Goal: Task Accomplishment & Management: Manage account settings

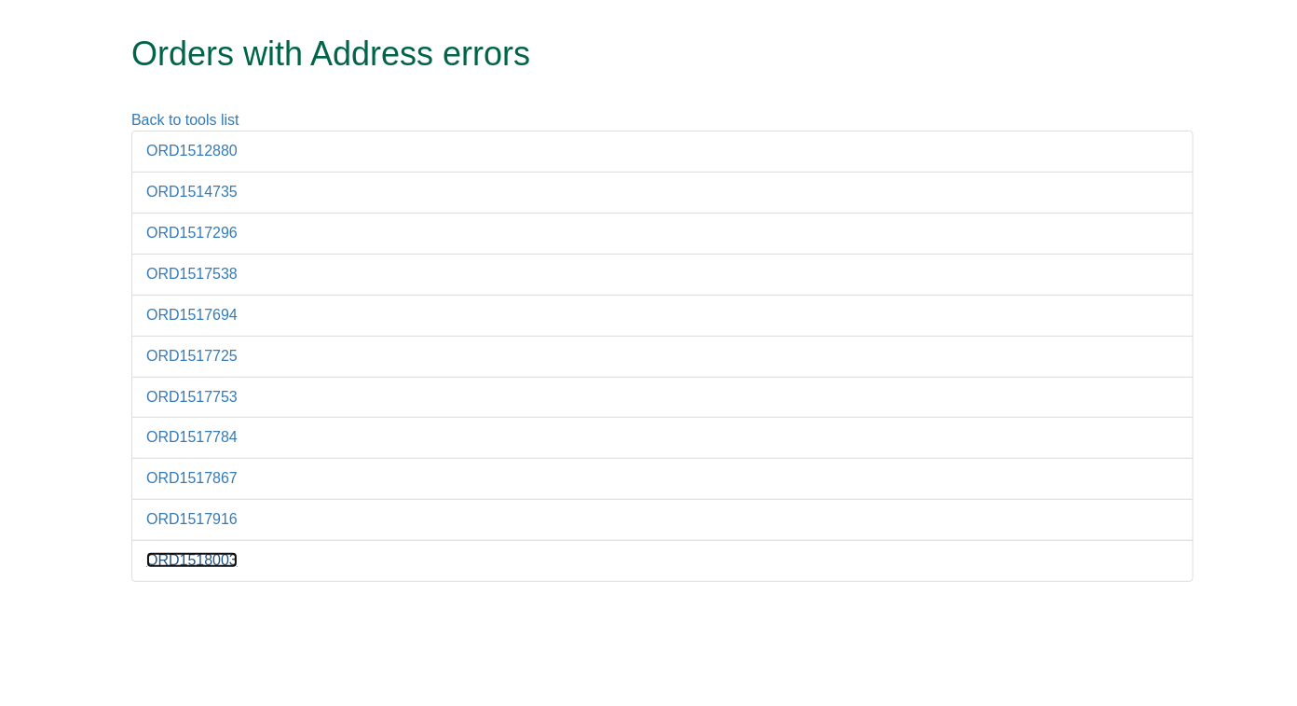
click at [197, 555] on link "ORD1518003" at bounding box center [191, 560] width 91 height 16
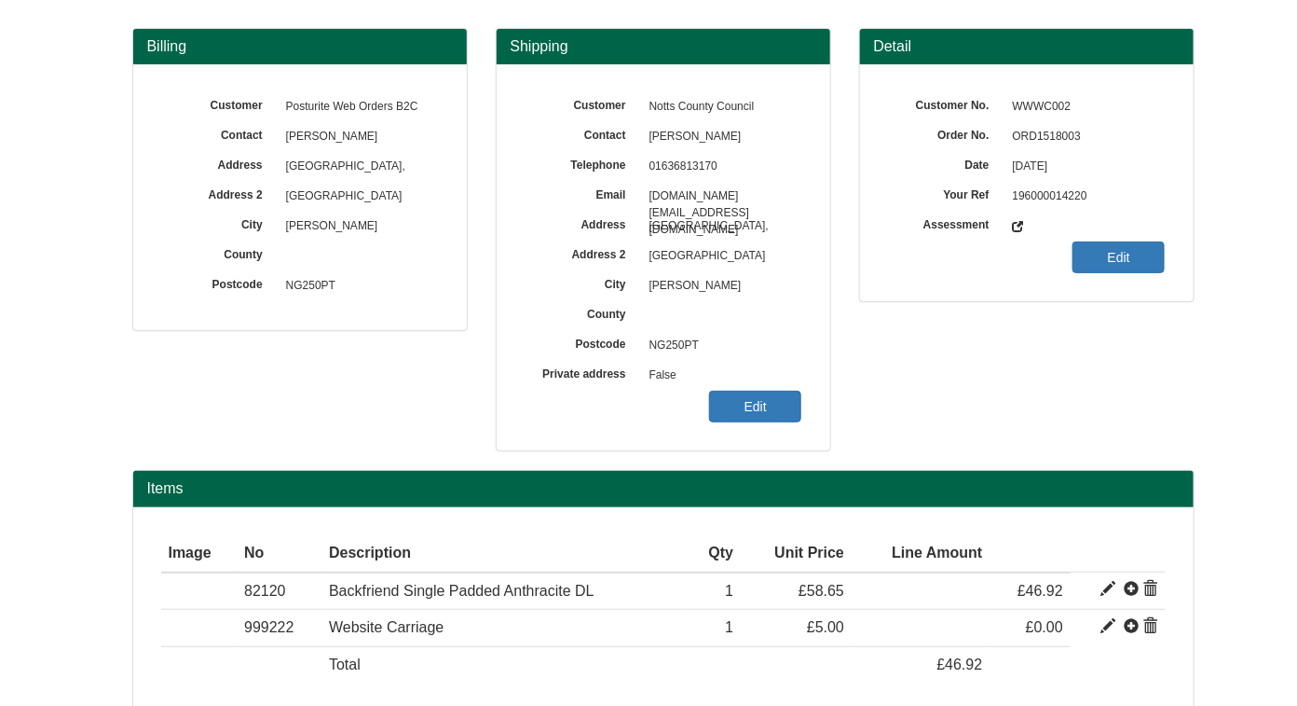
scroll to position [83, 0]
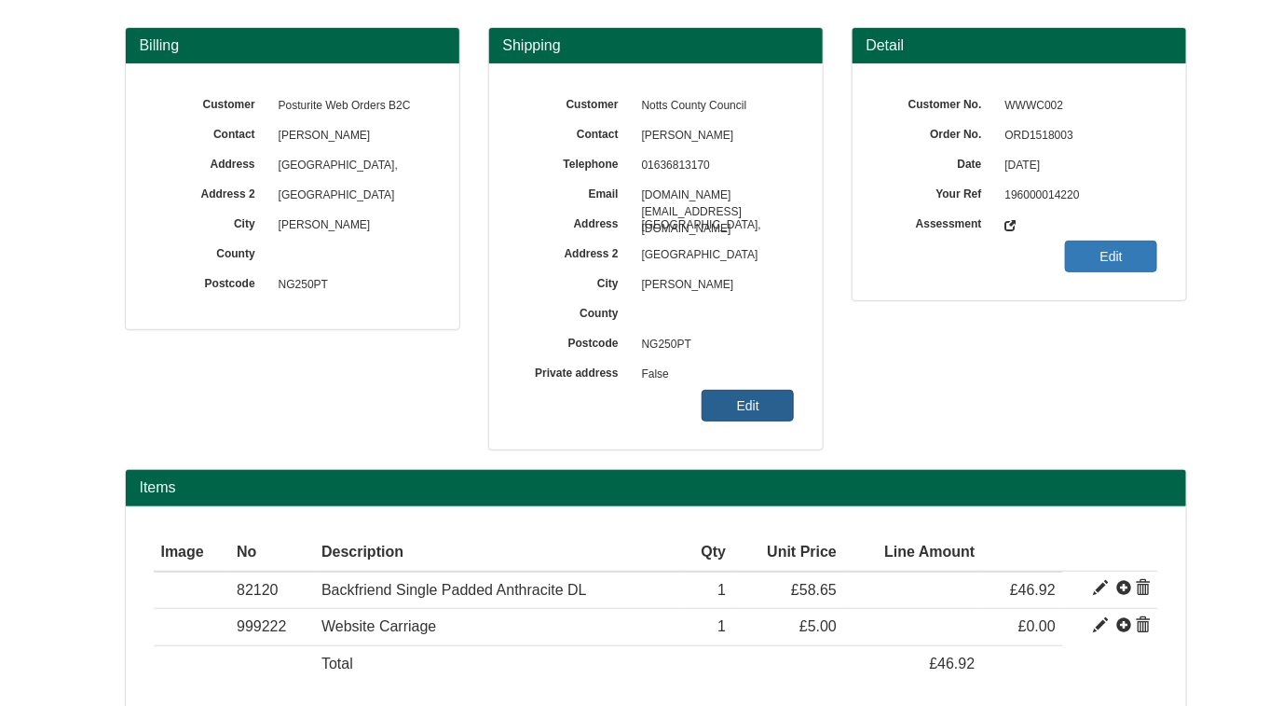
click at [756, 397] on link "Edit" at bounding box center [748, 406] width 92 height 32
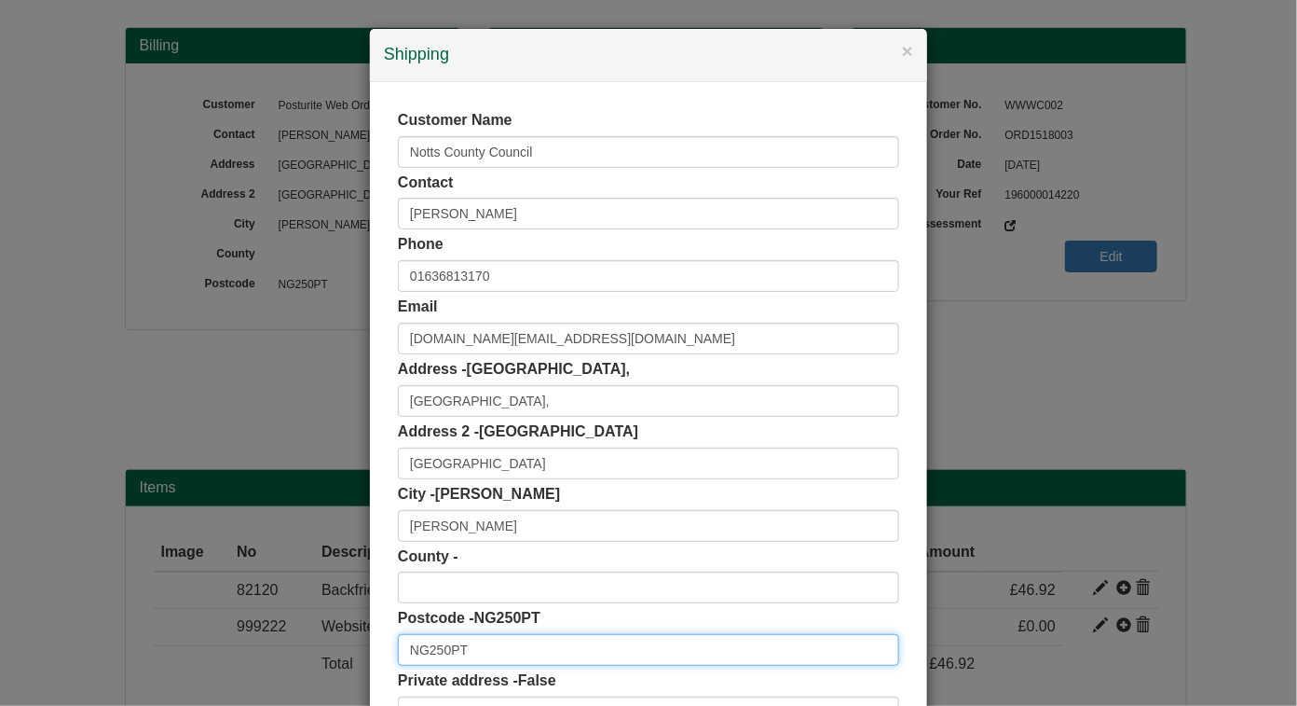
click at [437, 649] on input "NG250PT" at bounding box center [648, 650] width 501 height 32
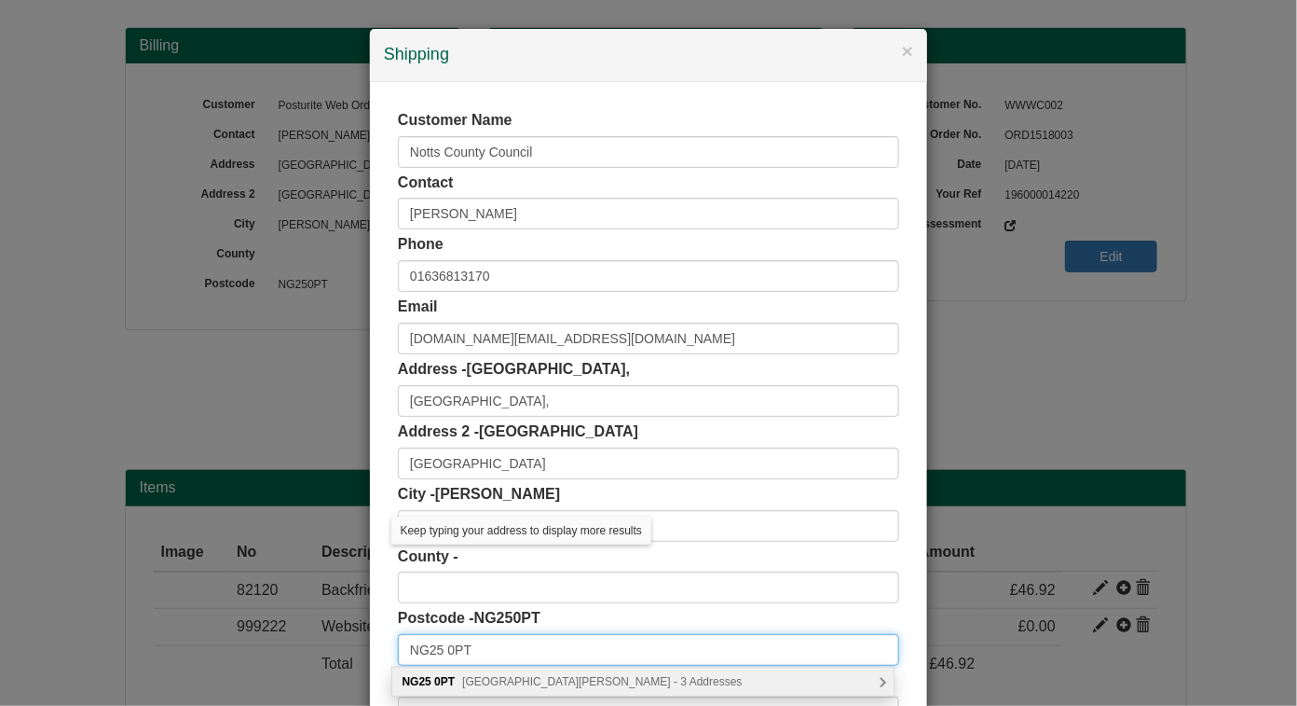
type input "NG25 0PT"
click at [611, 679] on span "Upton Road, Southwell - 3 Addresses" at bounding box center [602, 681] width 280 height 13
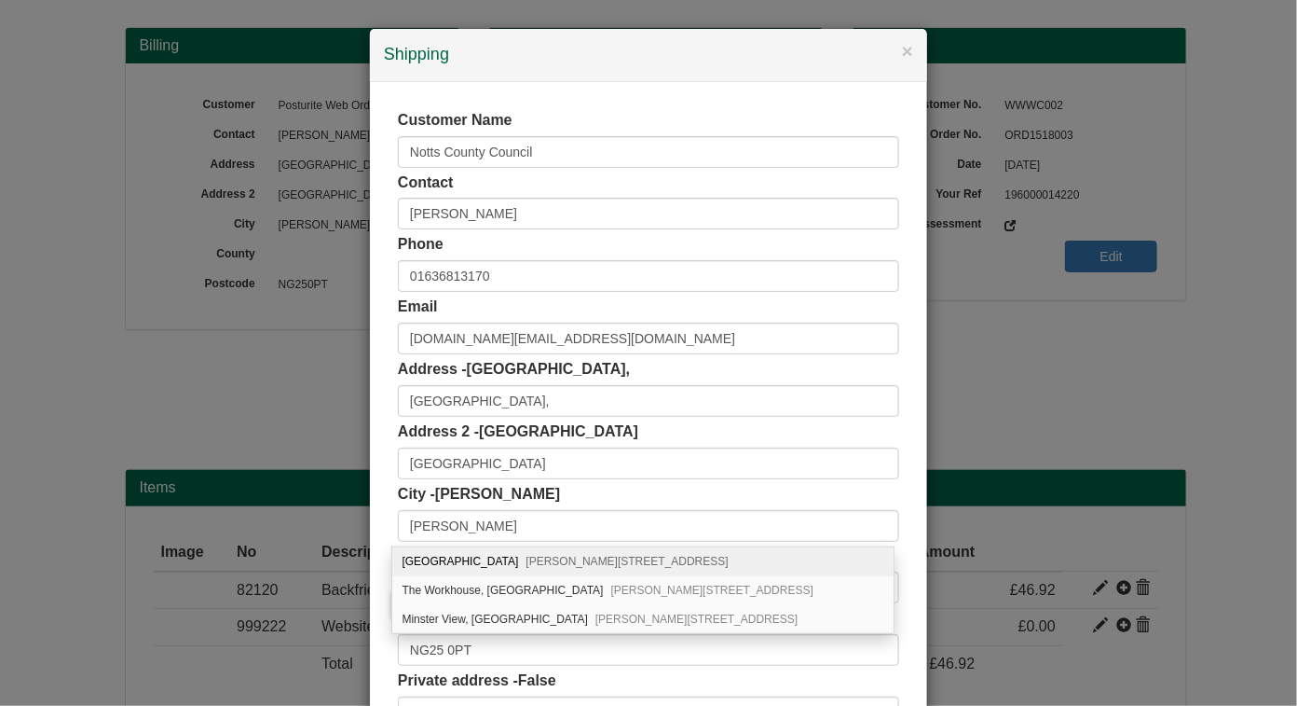
click at [609, 560] on span "Southwell, NG25 0PT" at bounding box center [628, 561] width 202 height 13
type input "Caudwell House"
type input "Nottinghamshire"
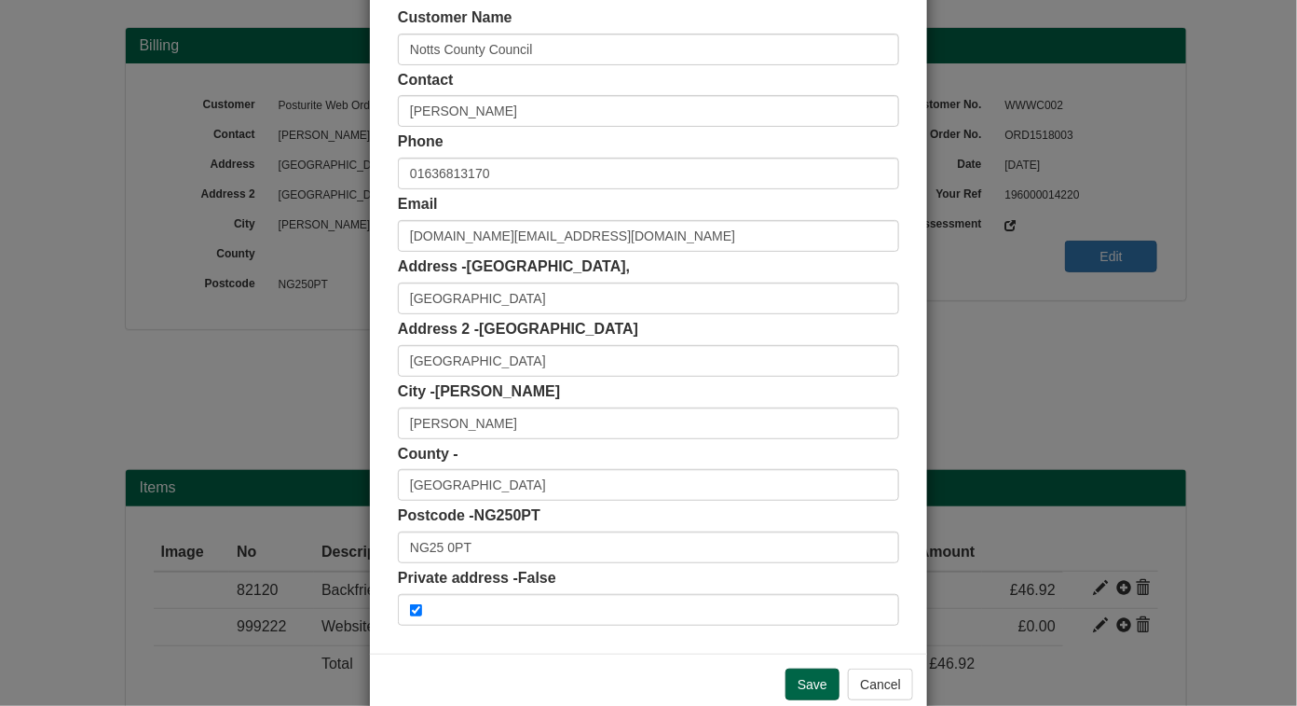
scroll to position [104, 0]
click at [799, 681] on input "Save" at bounding box center [813, 682] width 54 height 32
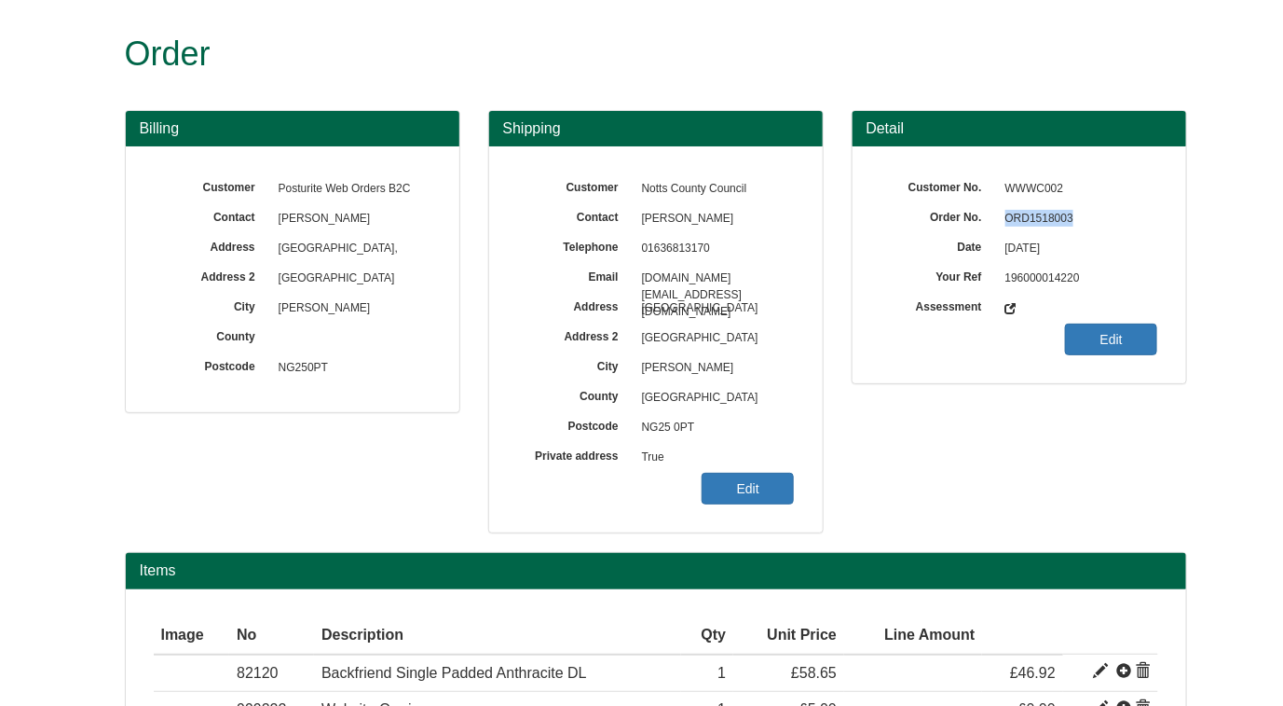
drag, startPoint x: 1007, startPoint y: 220, endPoint x: 1073, endPoint y: 218, distance: 65.3
click at [1073, 218] on span "ORD1518003" at bounding box center [1077, 219] width 162 height 30
copy span "ORD1518003"
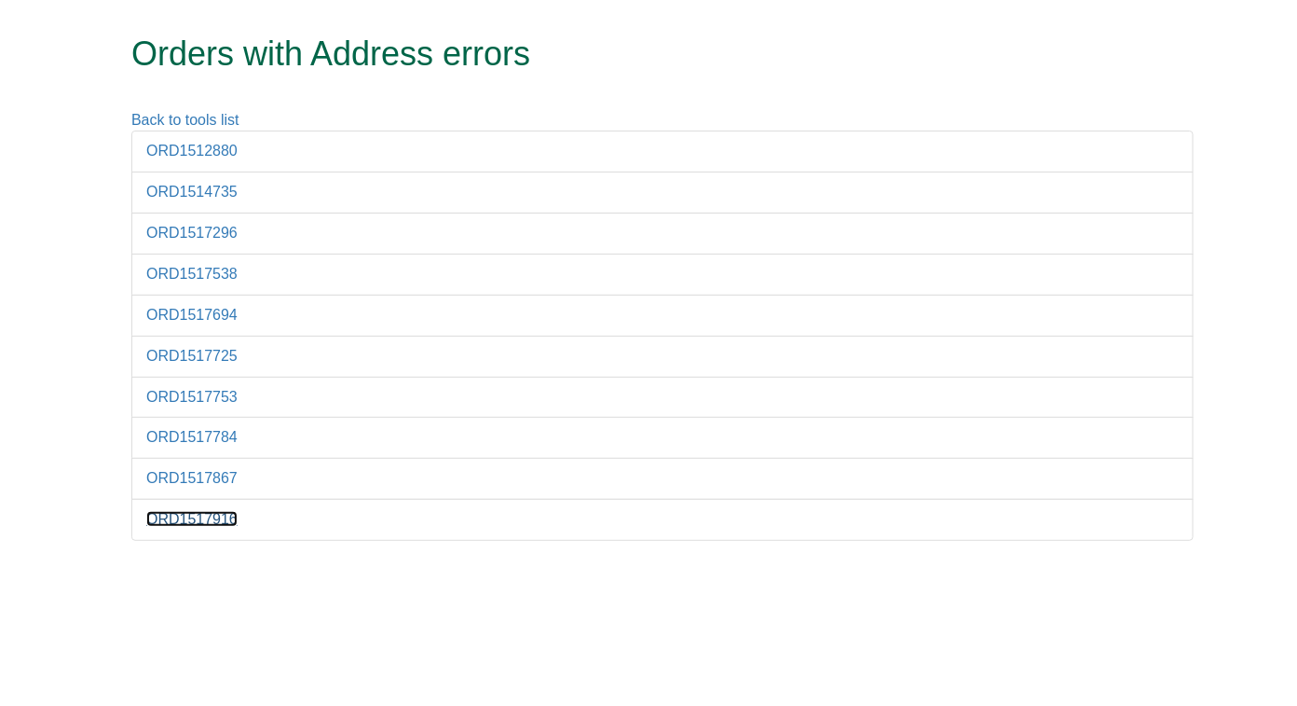
click at [176, 514] on link "ORD1517916" at bounding box center [191, 519] width 91 height 16
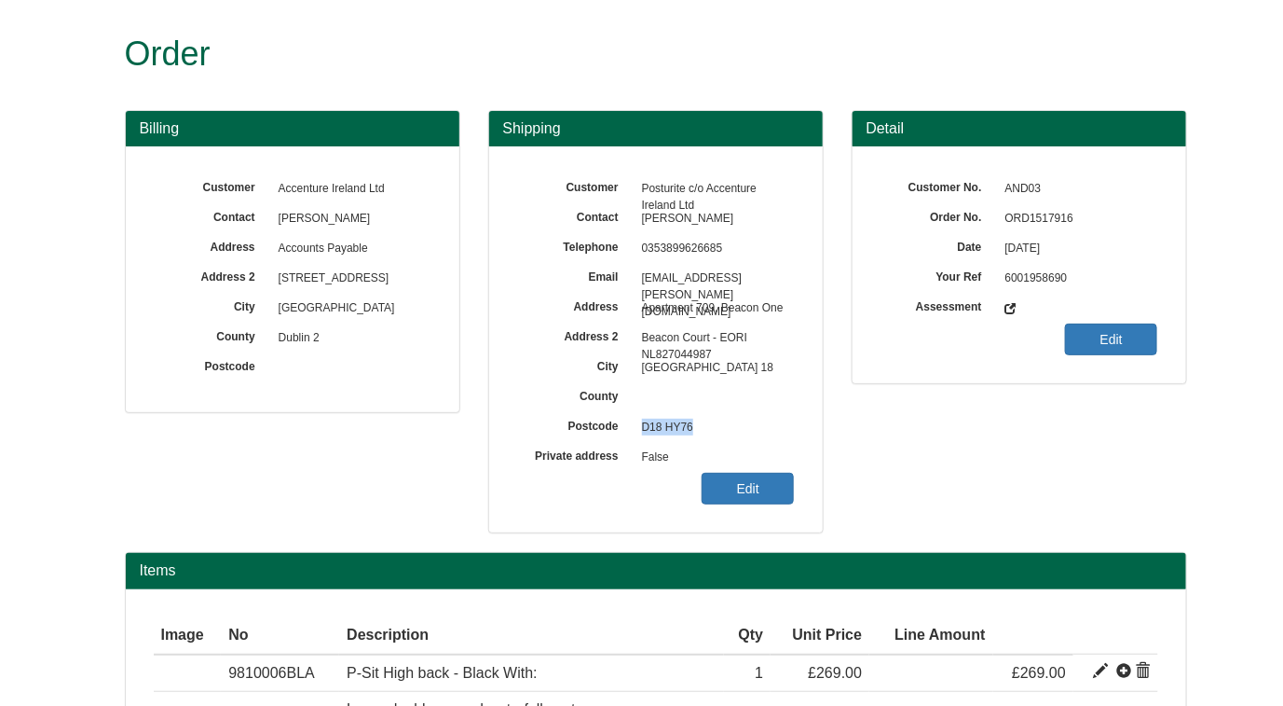
drag, startPoint x: 644, startPoint y: 425, endPoint x: 698, endPoint y: 424, distance: 54.1
click at [698, 424] on span "D18 HY76" at bounding box center [714, 428] width 162 height 30
copy span "D18 HY76"
click at [747, 486] on link "Edit" at bounding box center [748, 489] width 92 height 32
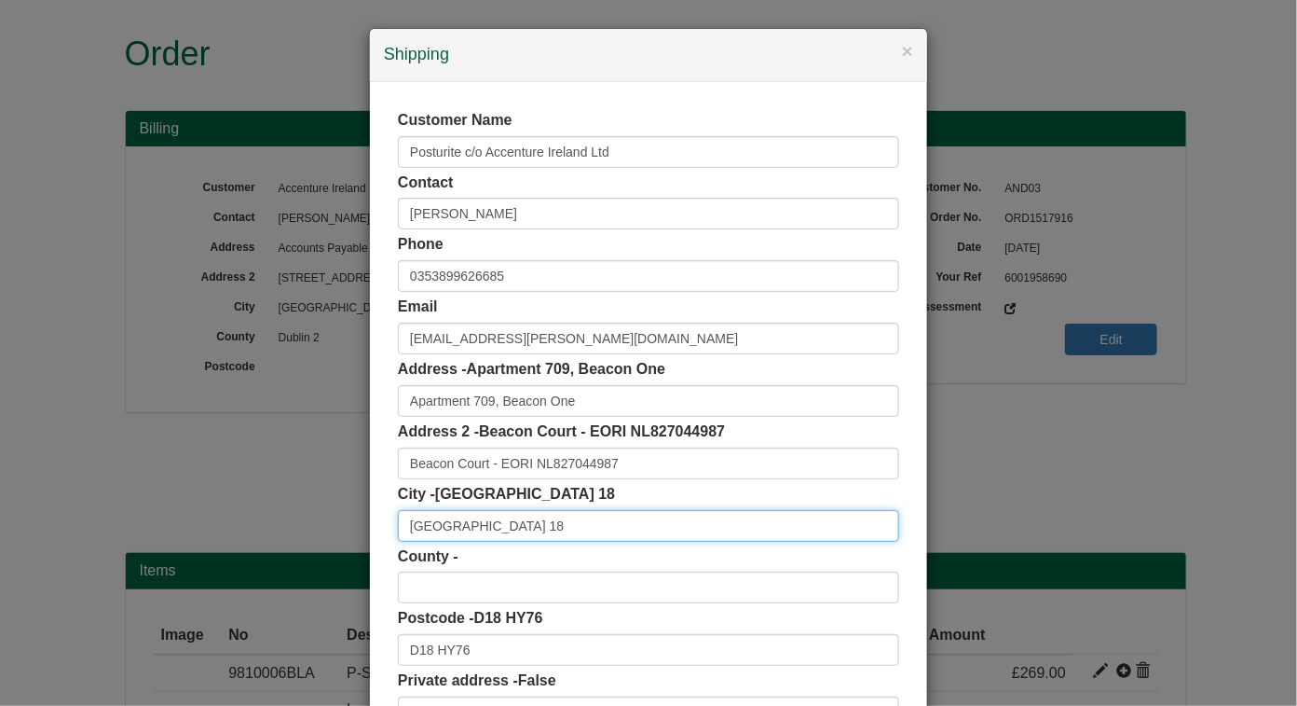
drag, startPoint x: 445, startPoint y: 526, endPoint x: 464, endPoint y: 524, distance: 19.7
click at [464, 524] on input "Dublin 18" at bounding box center [648, 526] width 501 height 32
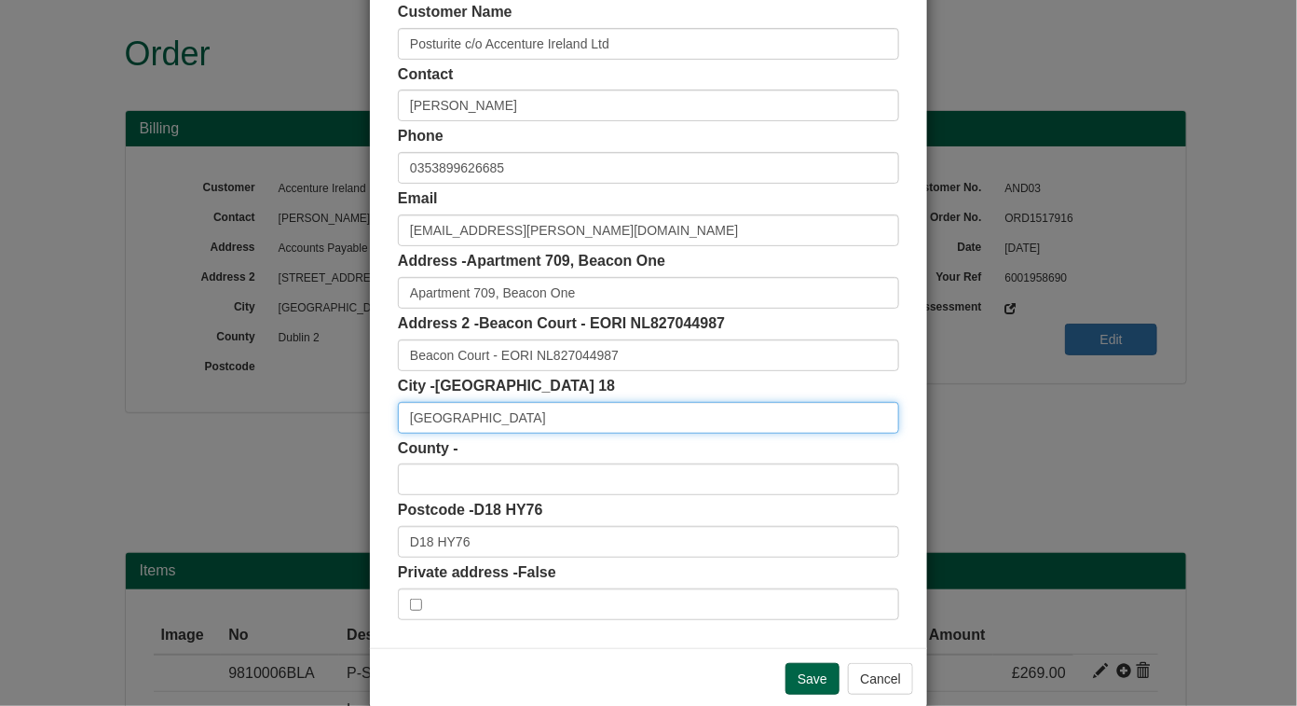
scroll to position [109, 0]
type input "Dublin"
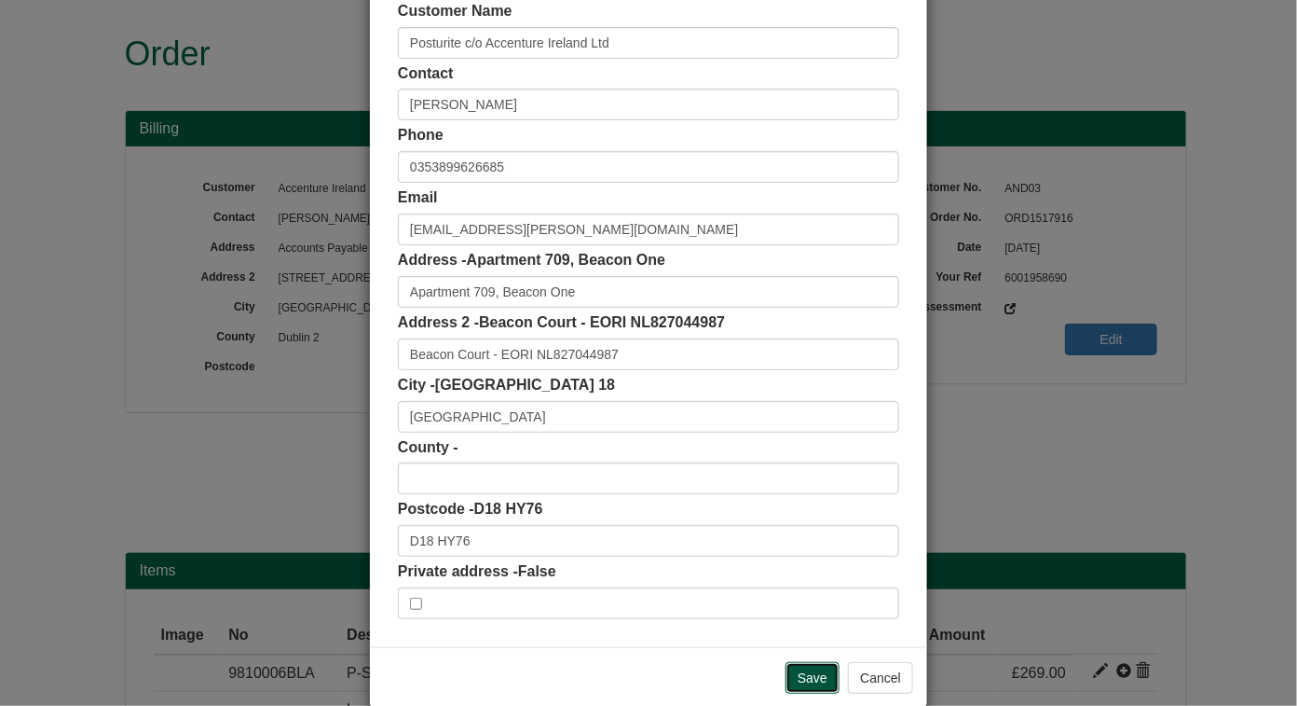
click at [806, 672] on input "Save" at bounding box center [813, 678] width 54 height 32
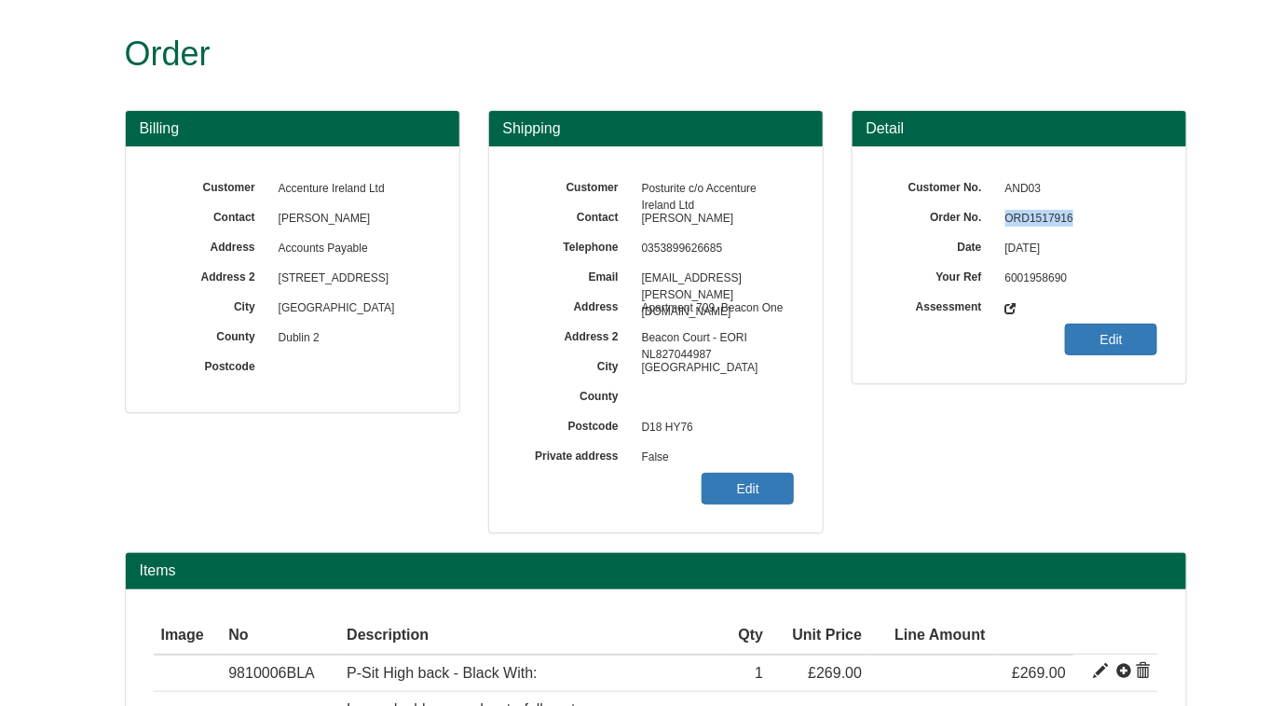
drag, startPoint x: 1007, startPoint y: 217, endPoint x: 1073, endPoint y: 214, distance: 65.3
click at [1073, 214] on span "ORD1517916" at bounding box center [1077, 219] width 162 height 30
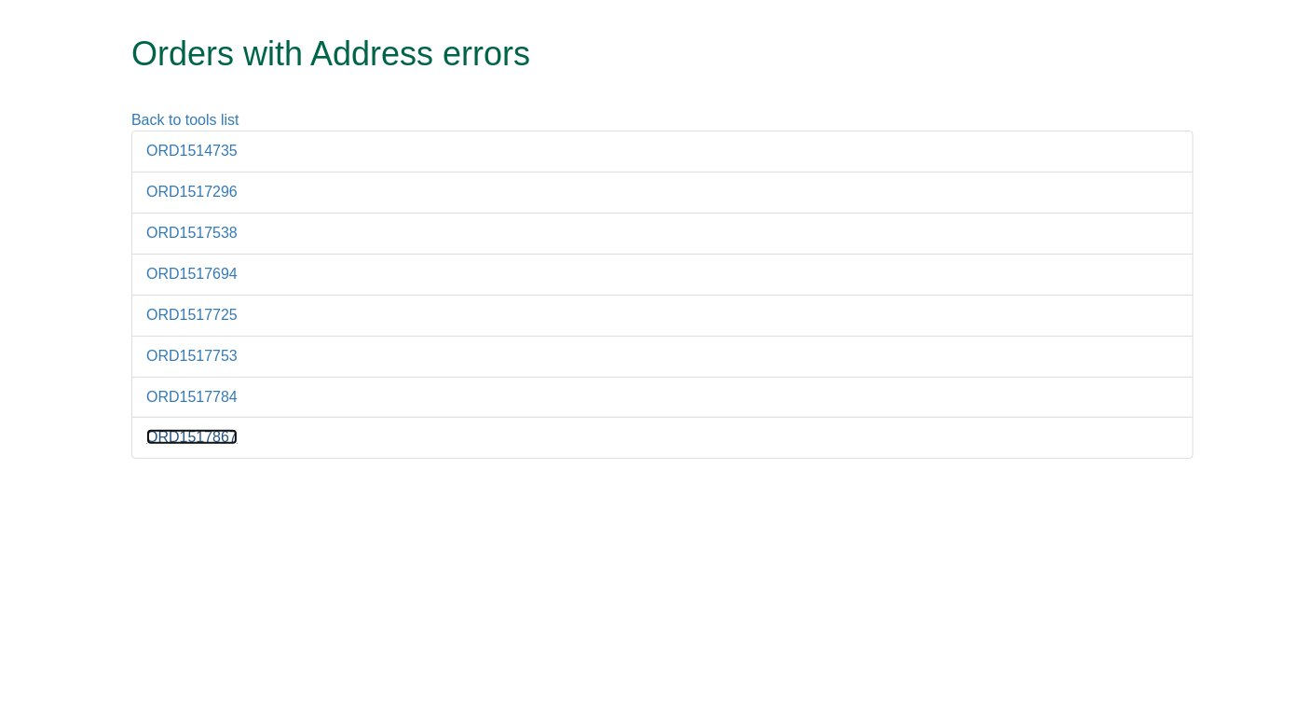
click at [201, 429] on link "ORD1517867" at bounding box center [191, 437] width 91 height 16
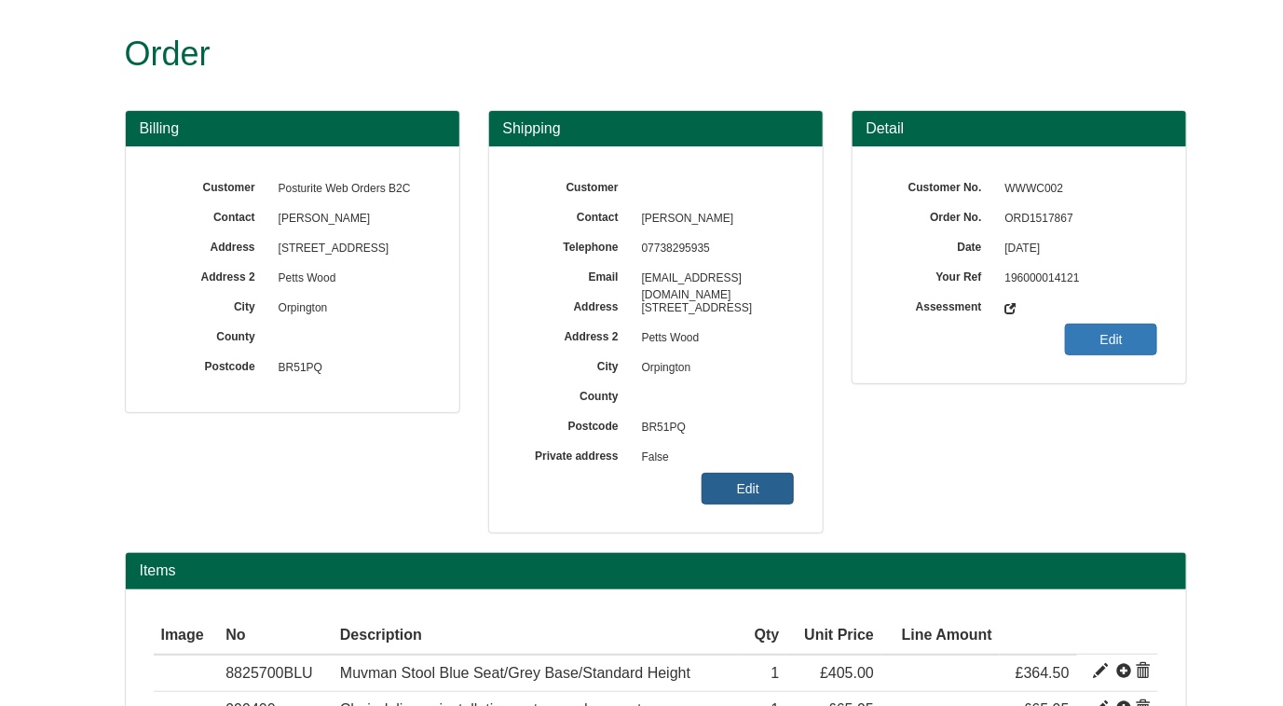
click at [736, 486] on link "Edit" at bounding box center [748, 489] width 92 height 32
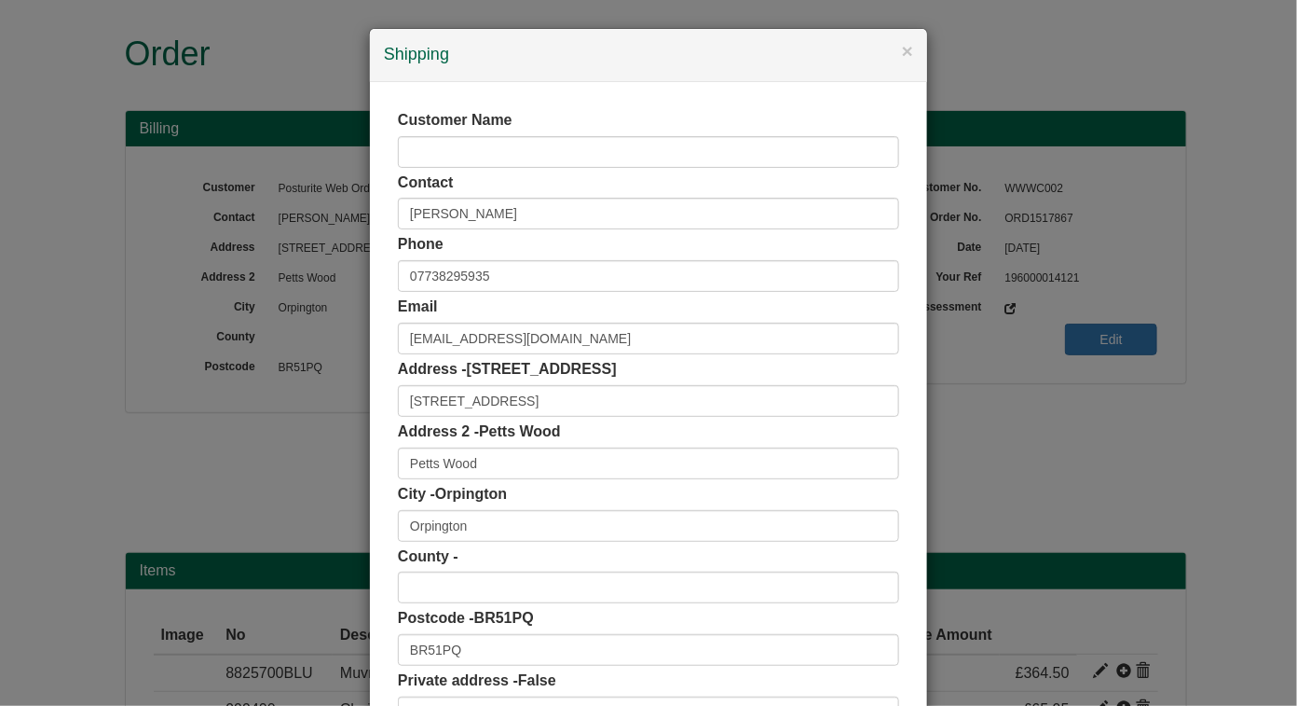
scroll to position [138, 0]
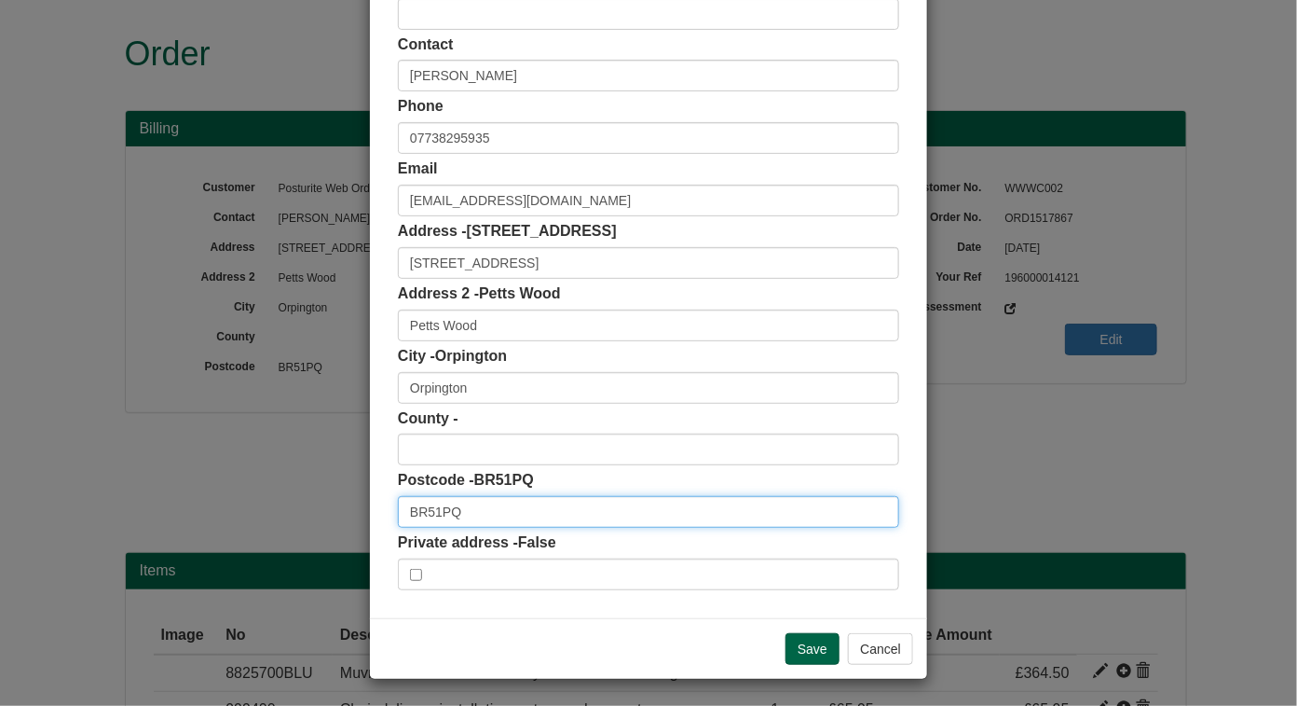
click at [425, 513] on input "BR51PQ" at bounding box center [648, 512] width 501 height 32
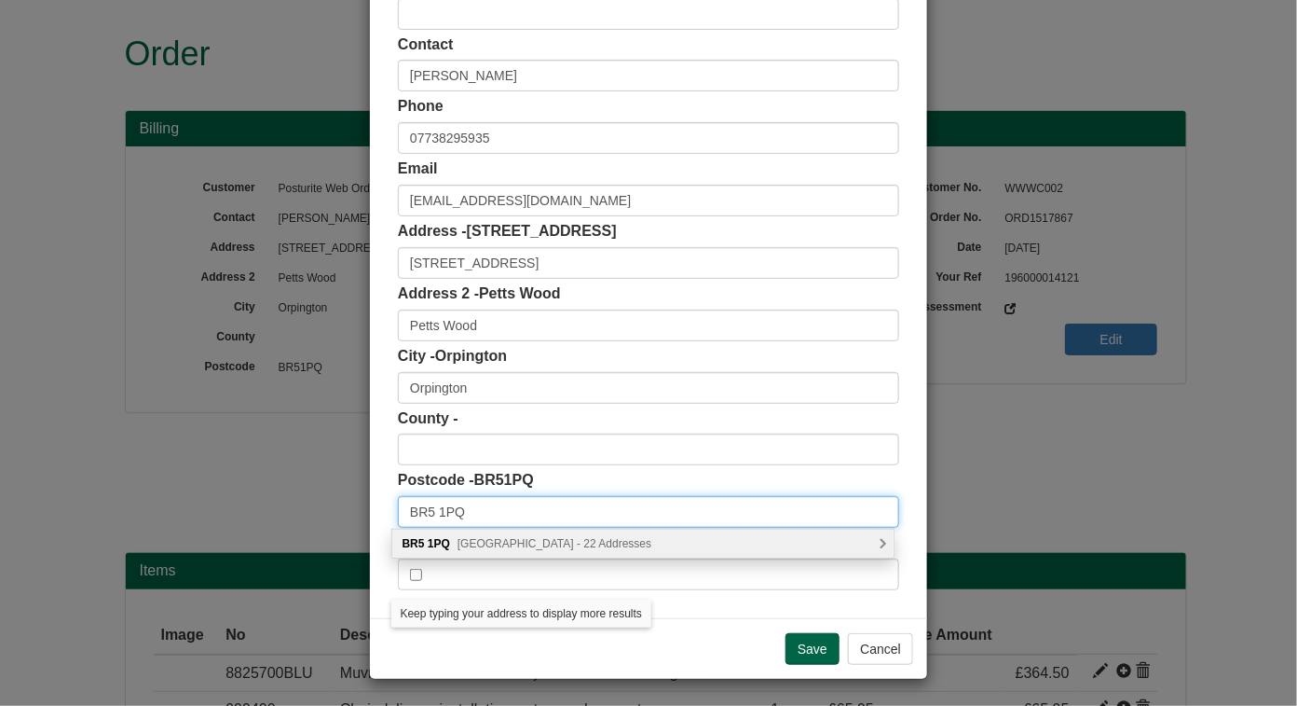
type input "BR5 1PQ"
click at [587, 541] on span "Towncourt Crescent, Orpington - 22 Addresses" at bounding box center [555, 543] width 194 height 13
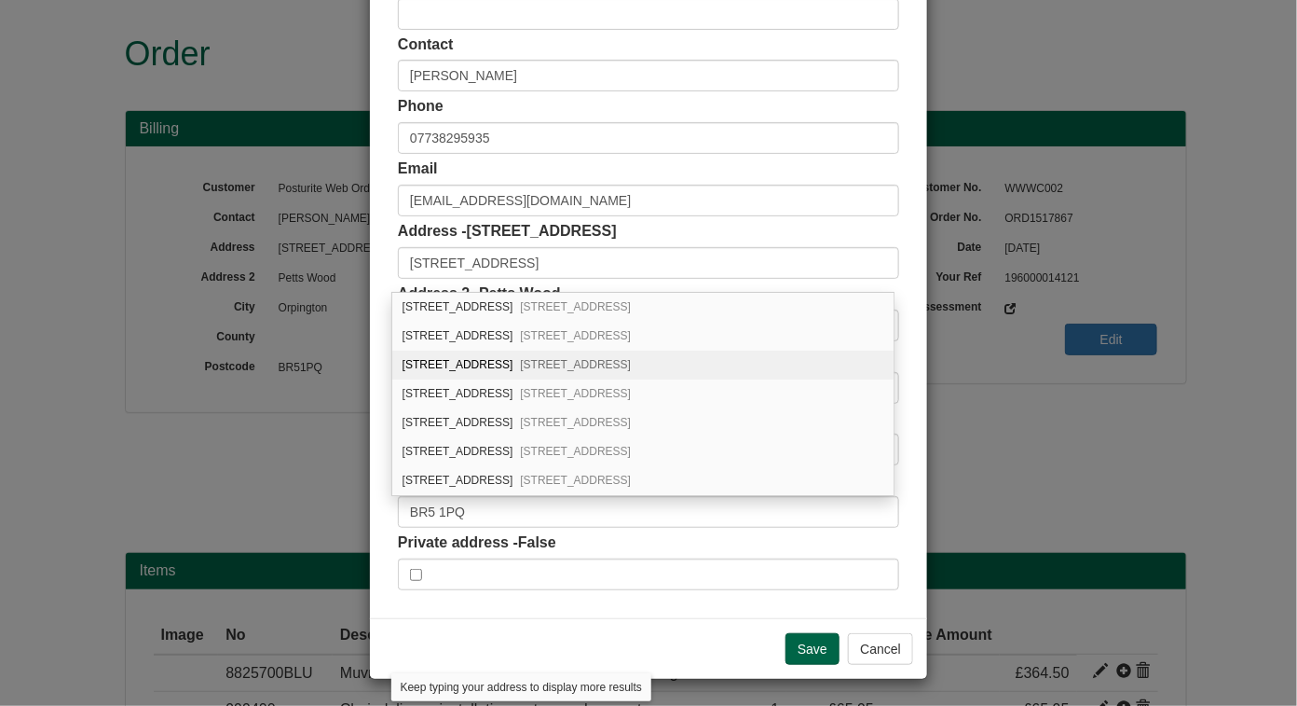
click at [523, 360] on span "Petts Wood, Orpington, BR5 1PQ" at bounding box center [575, 364] width 111 height 13
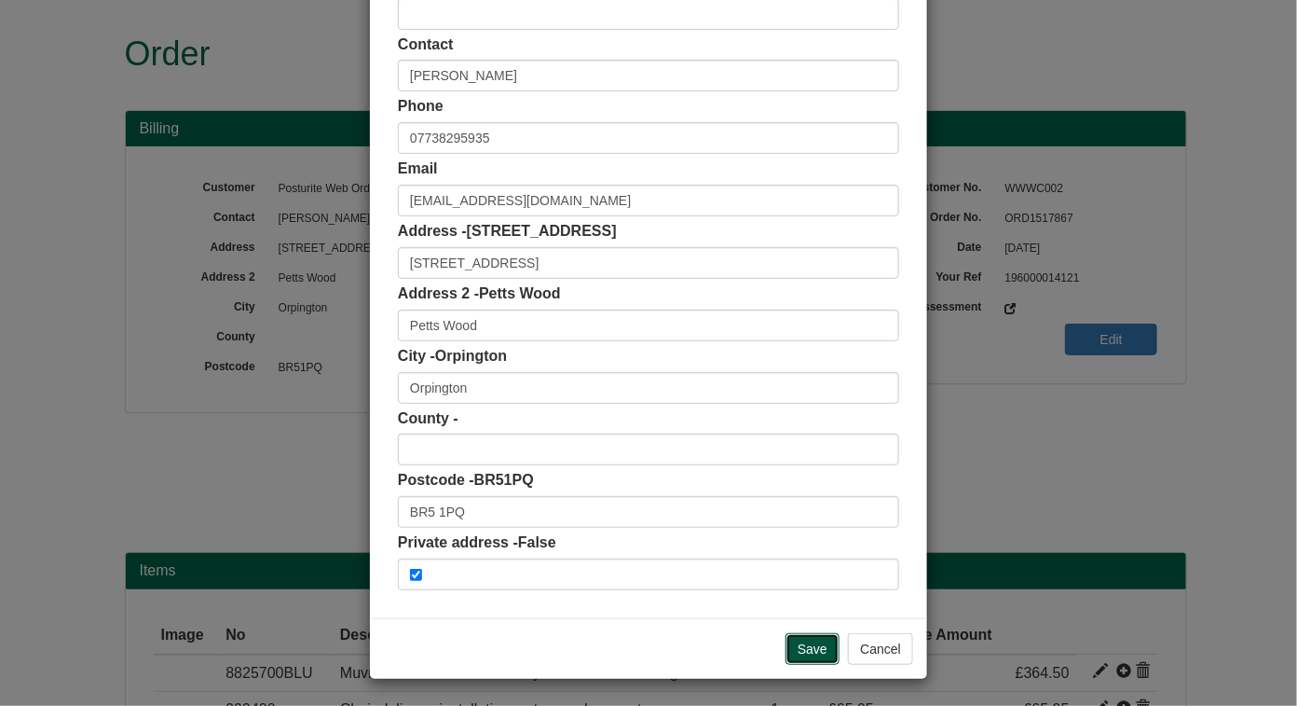
click at [816, 645] on input "Save" at bounding box center [813, 649] width 54 height 32
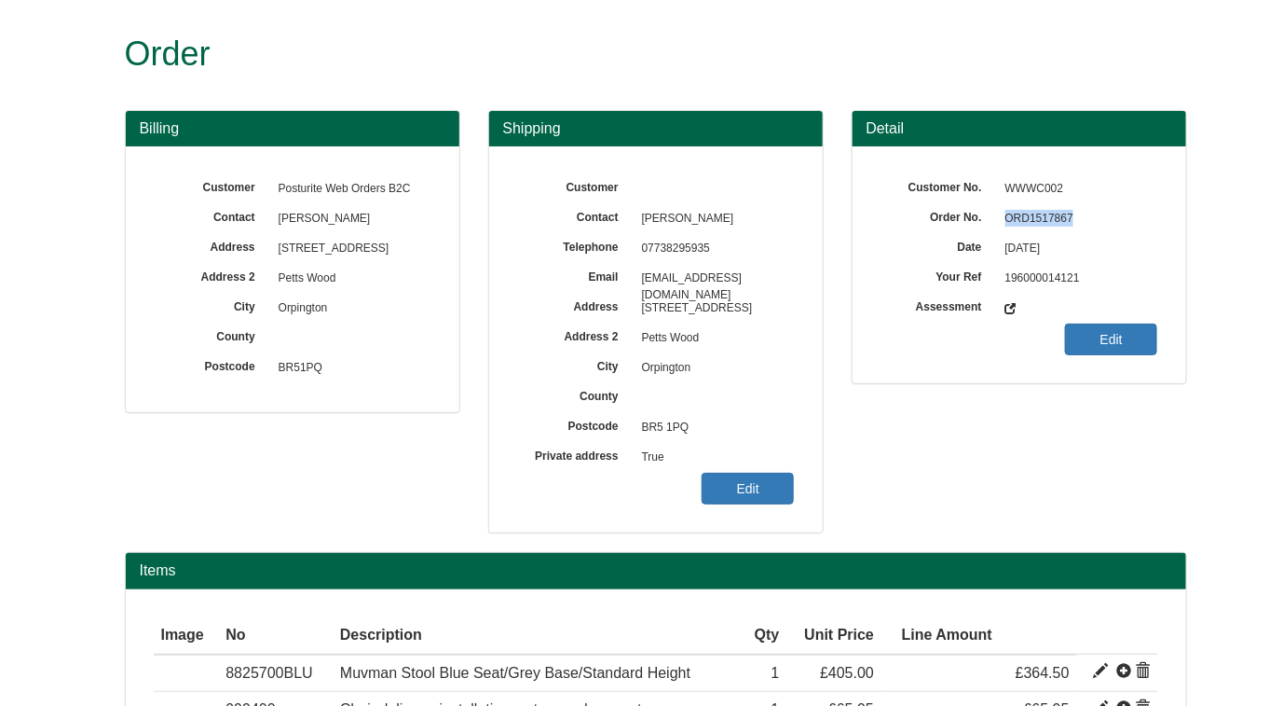
drag, startPoint x: 1007, startPoint y: 217, endPoint x: 1079, endPoint y: 215, distance: 72.7
click at [1079, 215] on span "ORD1517867" at bounding box center [1077, 219] width 162 height 30
copy span "ORD1517867"
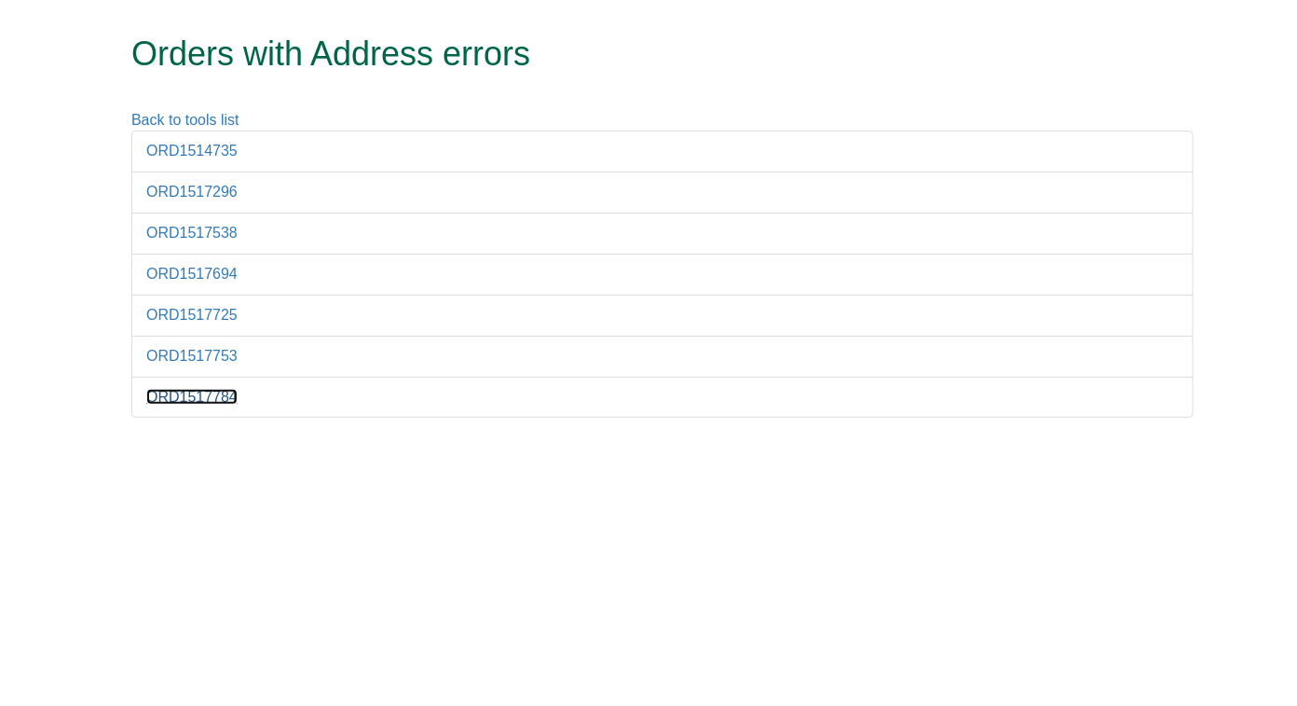
click at [192, 399] on link "ORD1517784" at bounding box center [191, 397] width 91 height 16
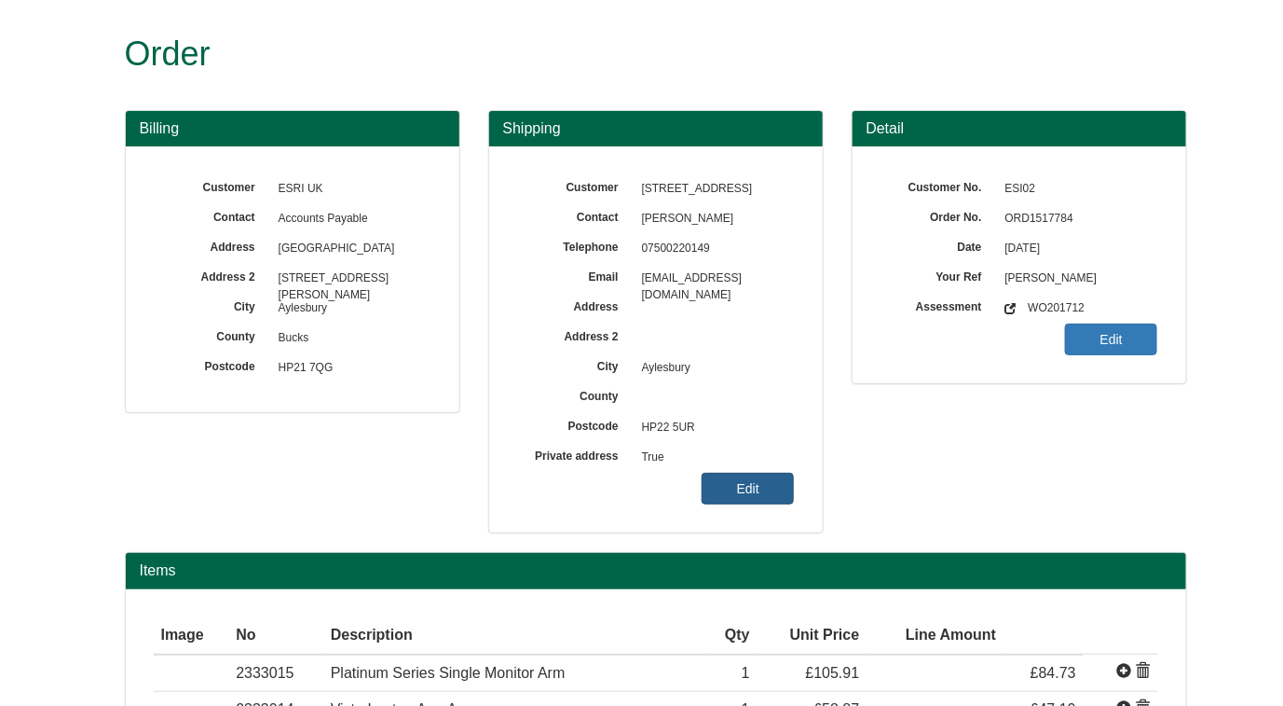
click at [740, 478] on link "Edit" at bounding box center [748, 489] width 92 height 32
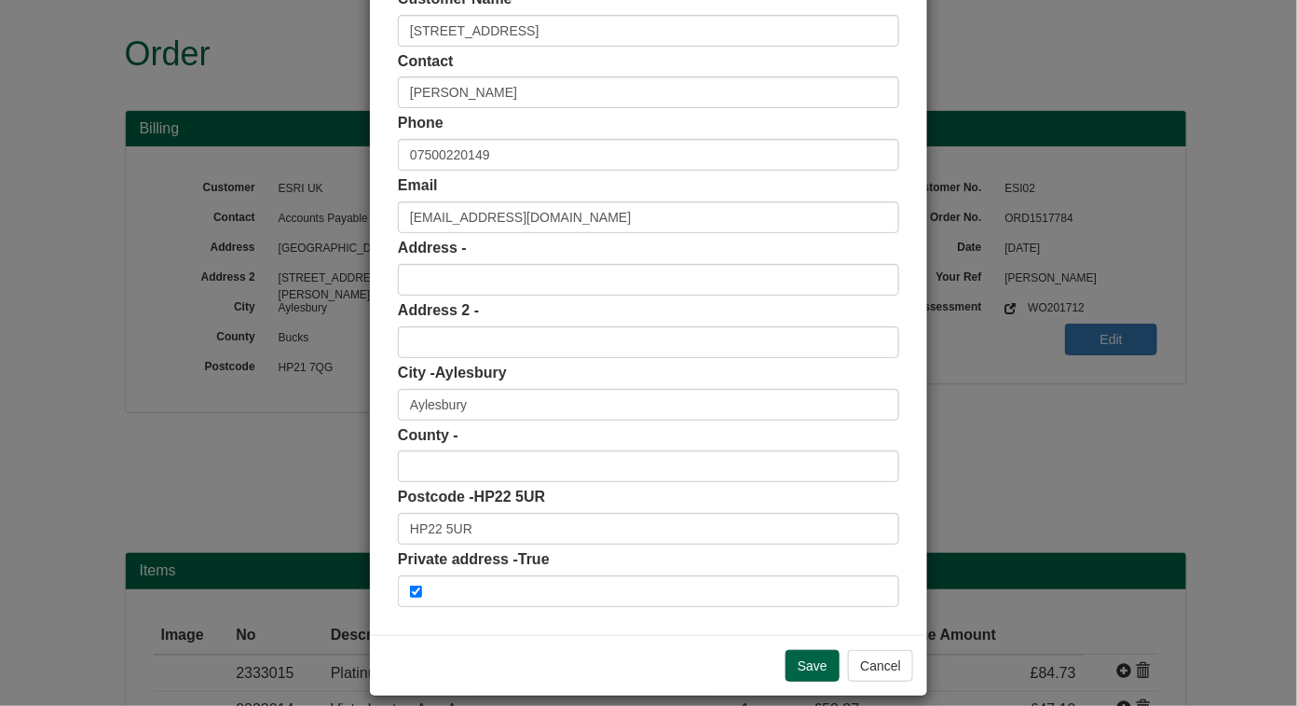
scroll to position [138, 0]
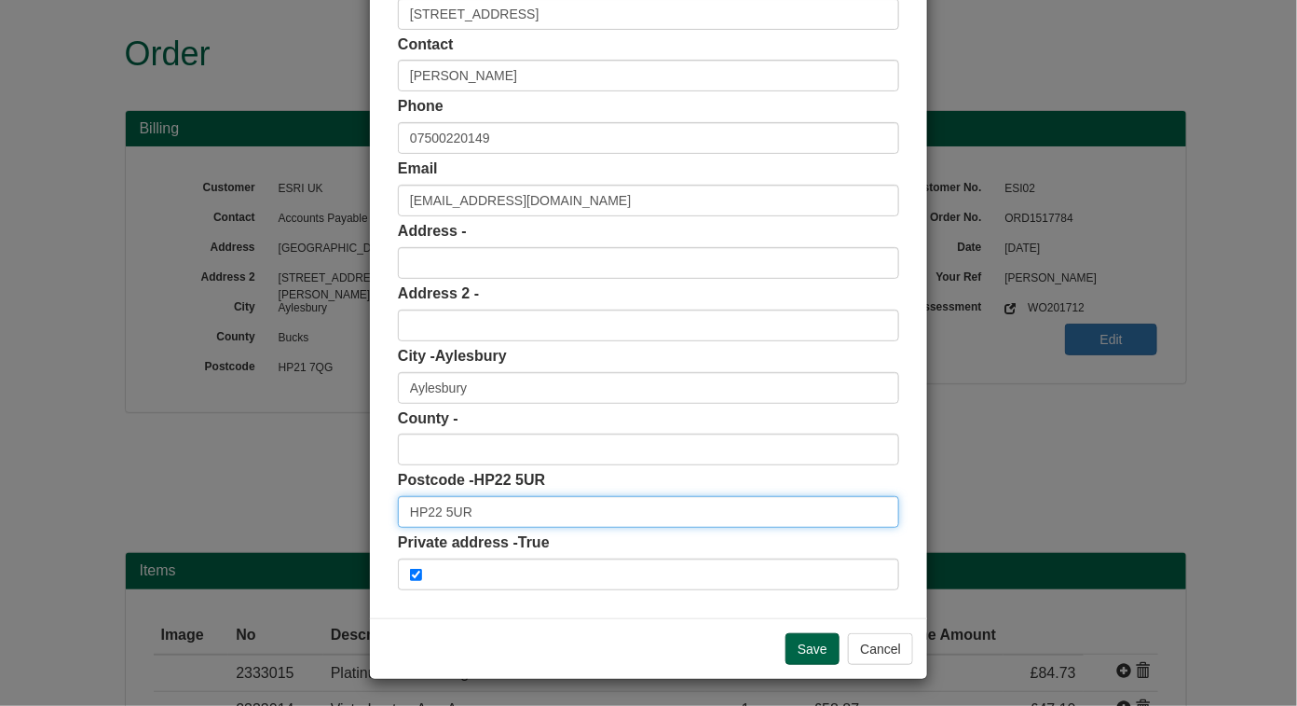
drag, startPoint x: 464, startPoint y: 509, endPoint x: 380, endPoint y: 509, distance: 83.9
click at [380, 509] on div "Customer Name 25 Brudenell Drive Contact LAURA ISOM Phone 07500220149 Email arf…" at bounding box center [648, 281] width 557 height 674
paste input "HP22 5UR"
type input "HP22 5UR"
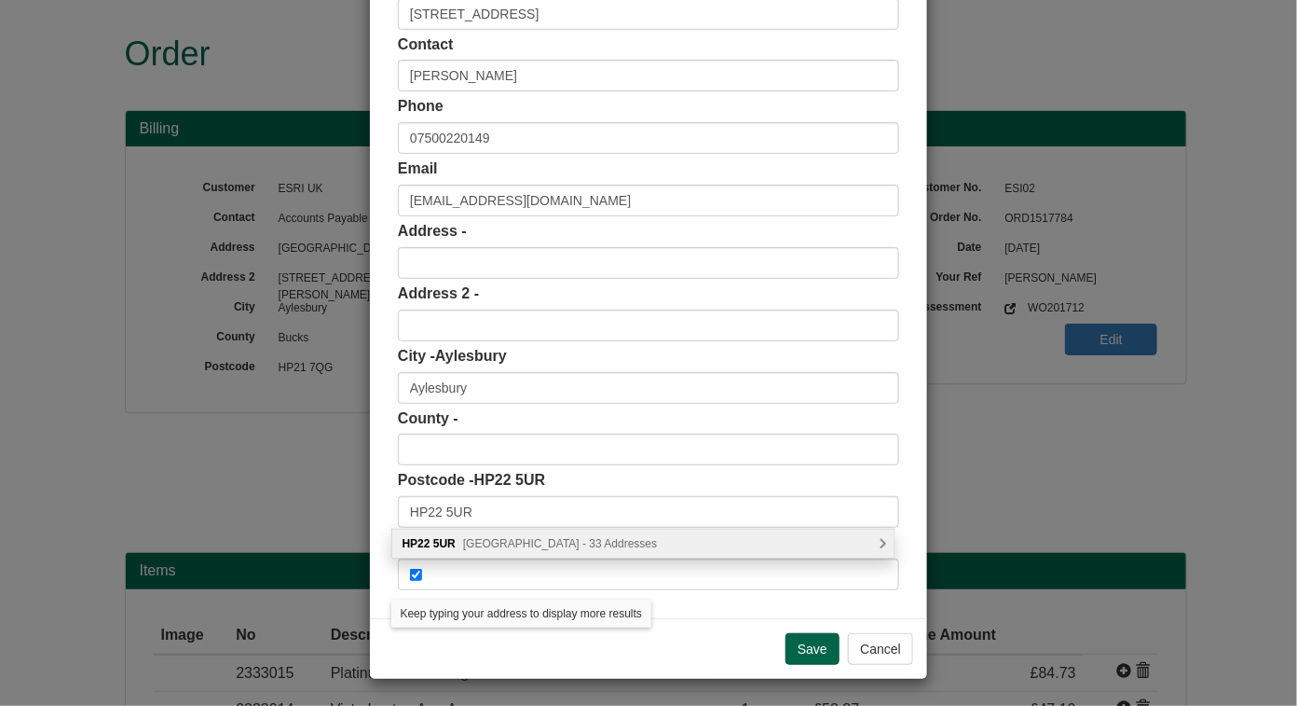
click at [623, 539] on span "Brudenell Drive, Aylesbury - 33 Addresses" at bounding box center [560, 543] width 194 height 13
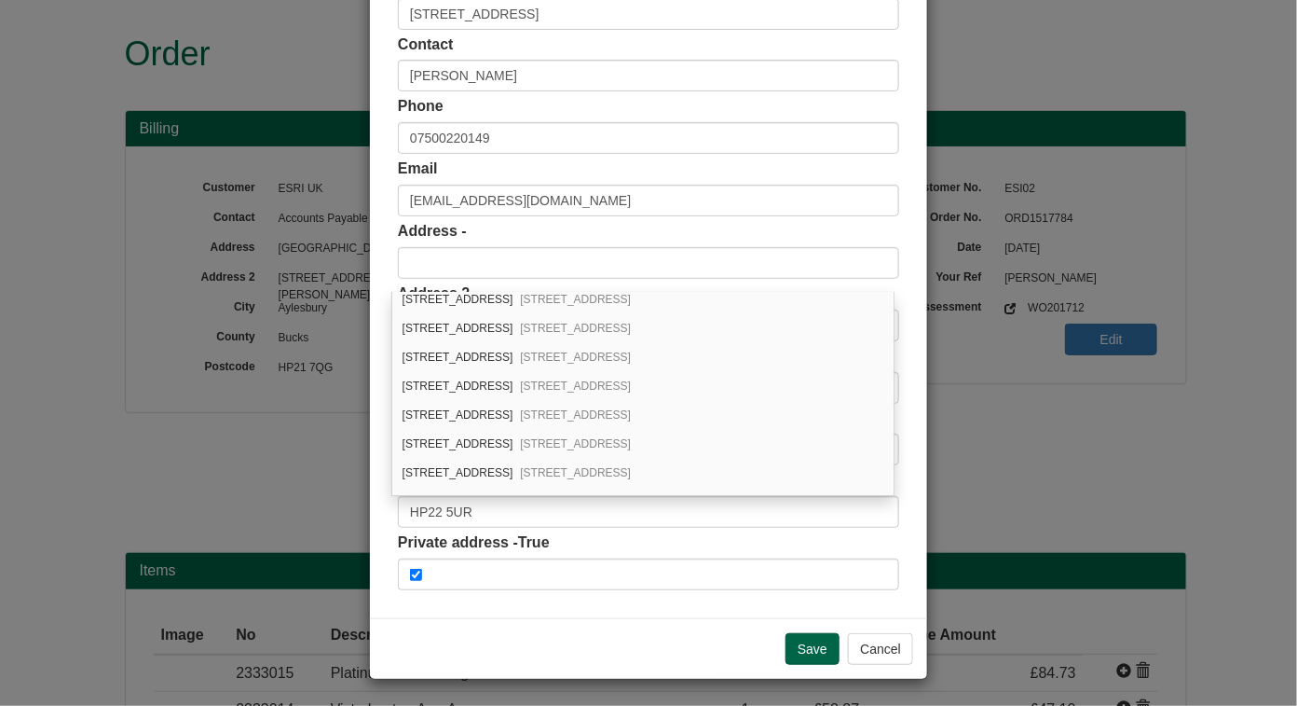
scroll to position [648, 0]
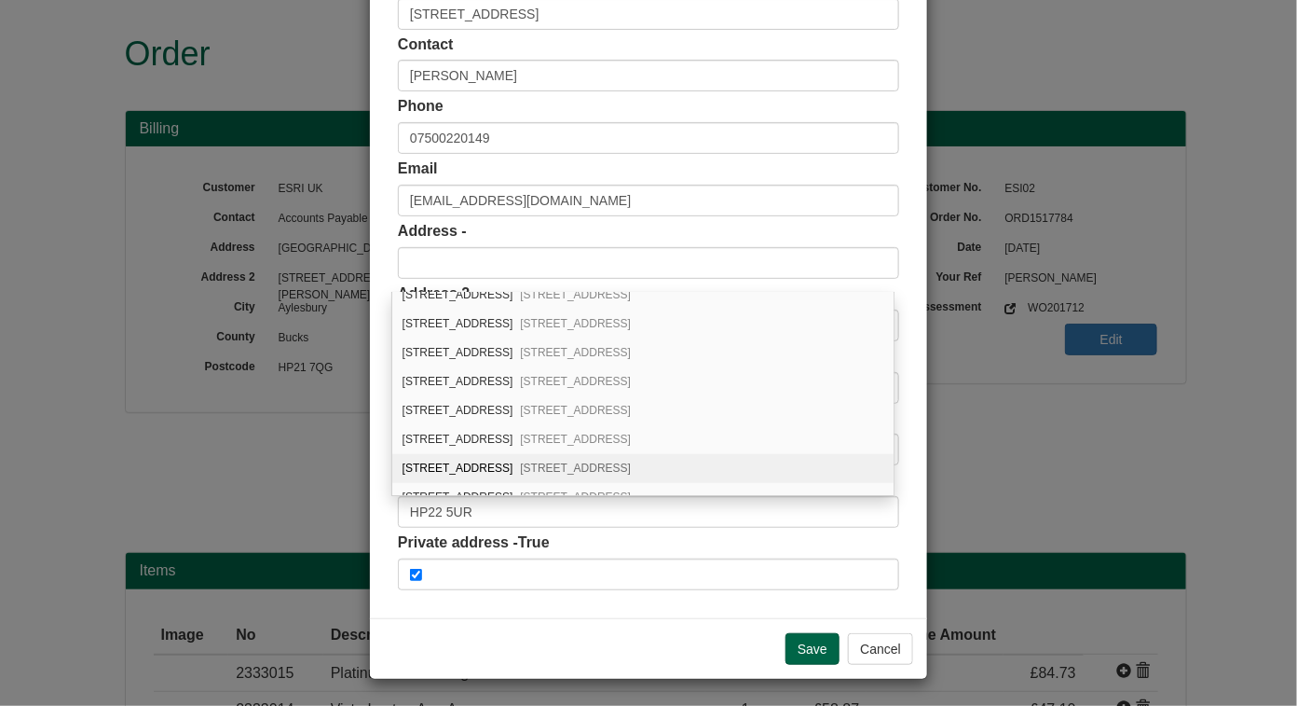
click at [723, 454] on div "25 Brudenell Drive Stoke Mandeville, Aylesbury, HP22 5UR" at bounding box center [642, 468] width 501 height 29
type input "[STREET_ADDRESS]"
type input "[GEOGRAPHIC_DATA]"
type input "Aylesbury"
type input "[GEOGRAPHIC_DATA]"
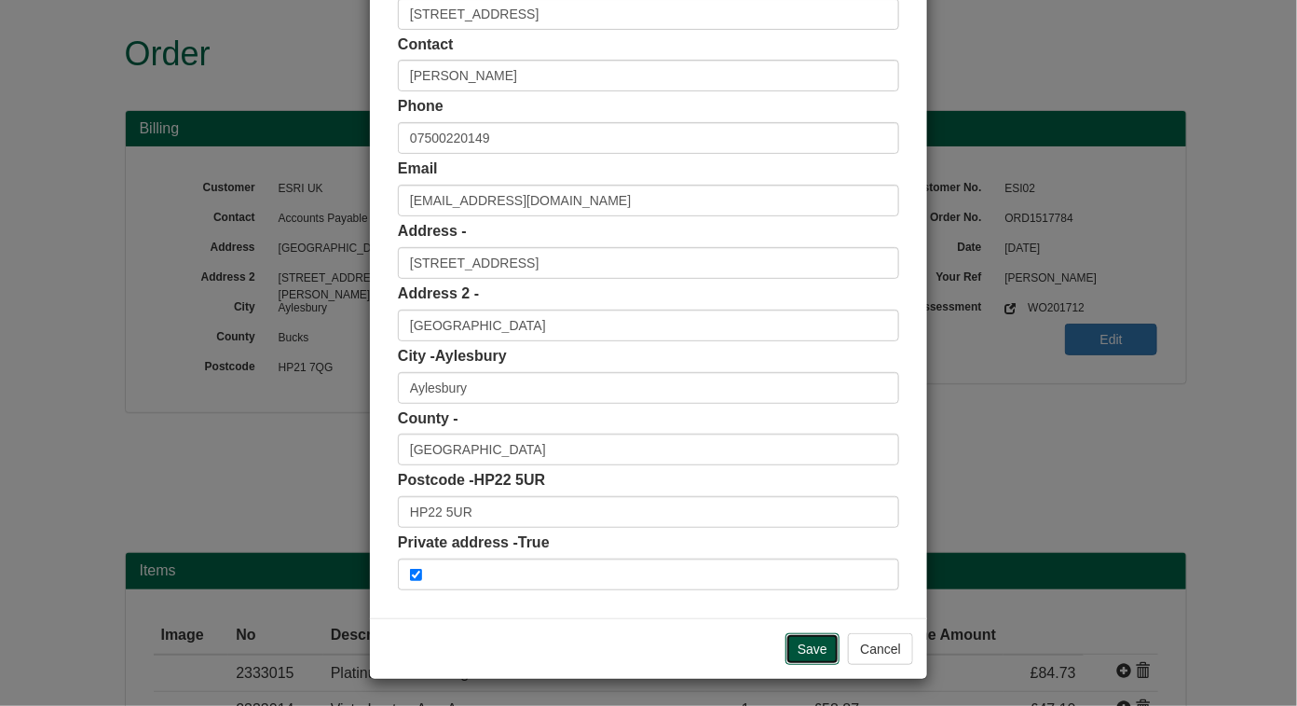
click at [814, 655] on input "Save" at bounding box center [813, 649] width 54 height 32
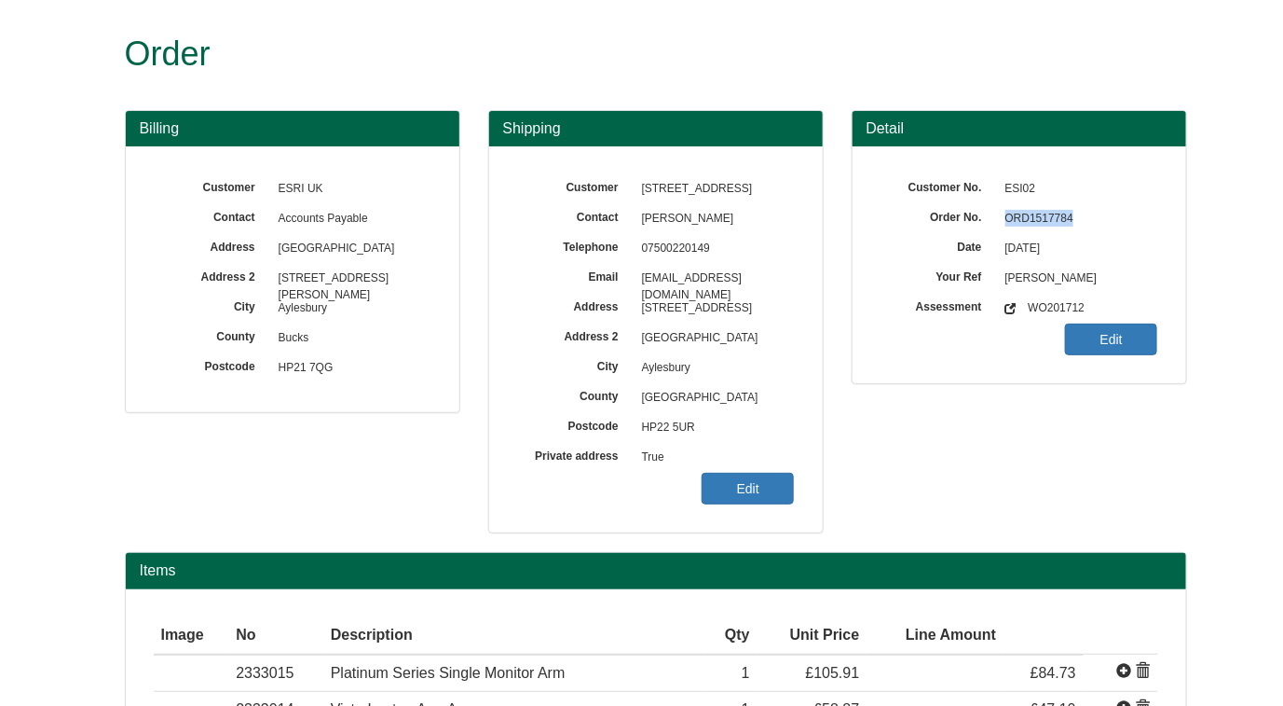
drag, startPoint x: 1005, startPoint y: 214, endPoint x: 1074, endPoint y: 215, distance: 69.0
click at [1074, 215] on span "ORD1517784" at bounding box center [1077, 219] width 162 height 30
copy span "ORD1517784"
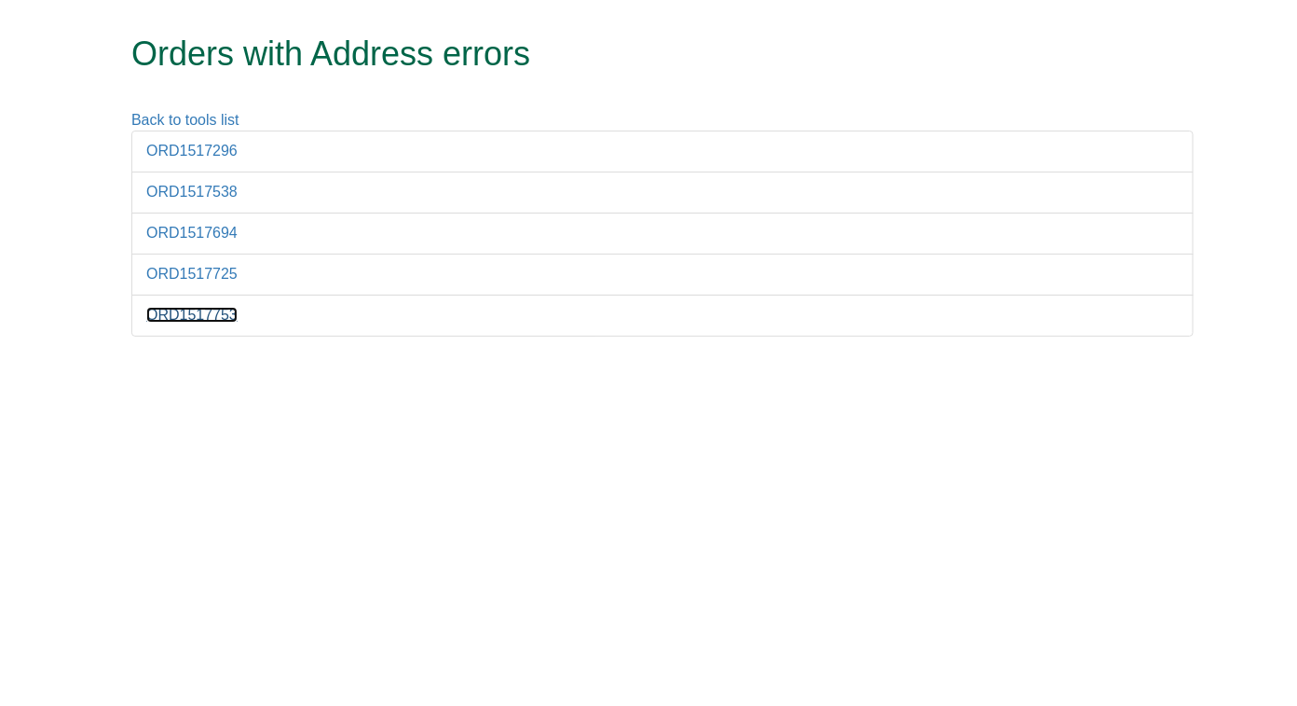
click at [196, 312] on link "ORD1517753" at bounding box center [191, 315] width 91 height 16
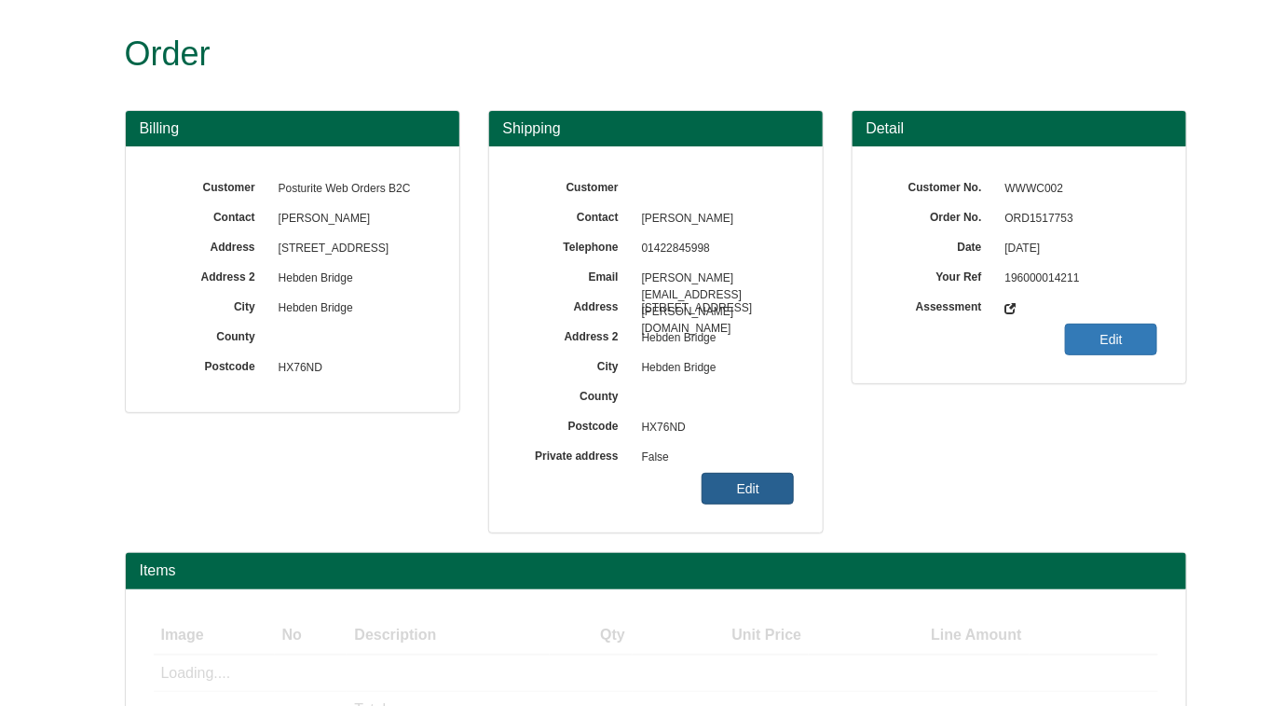
click at [742, 476] on link "Edit" at bounding box center [748, 489] width 92 height 32
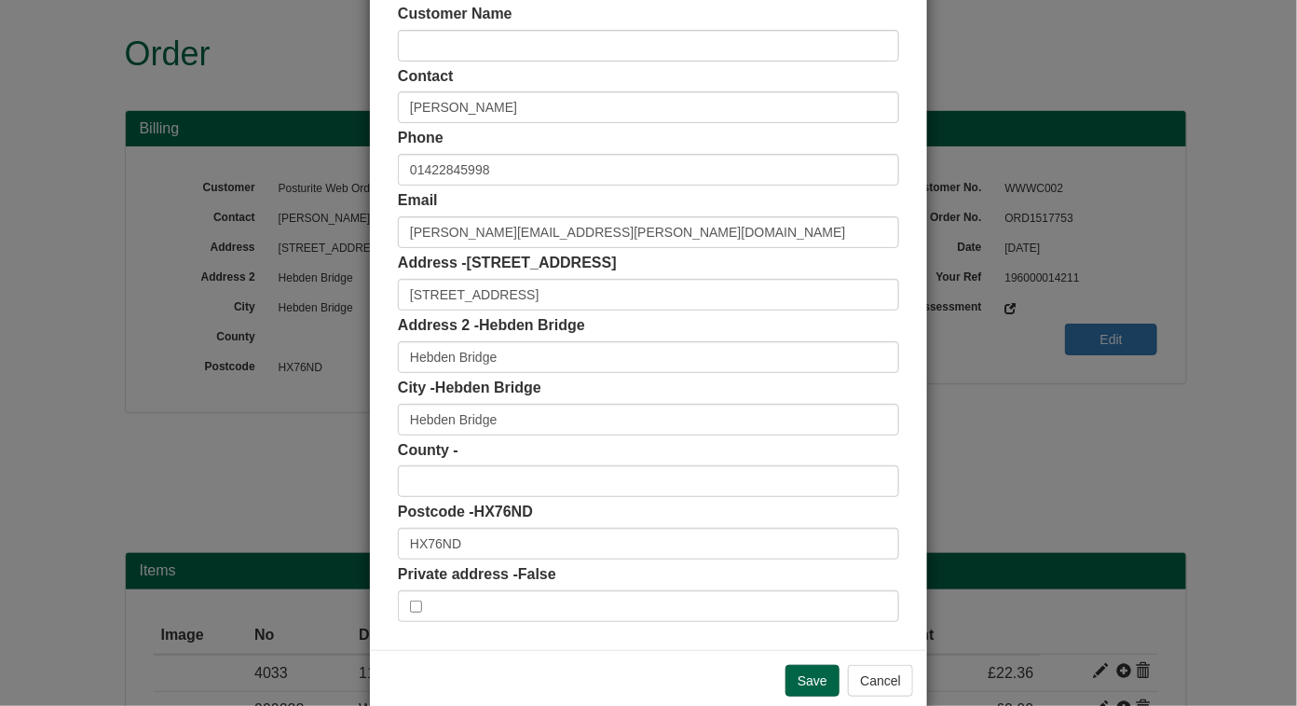
scroll to position [138, 0]
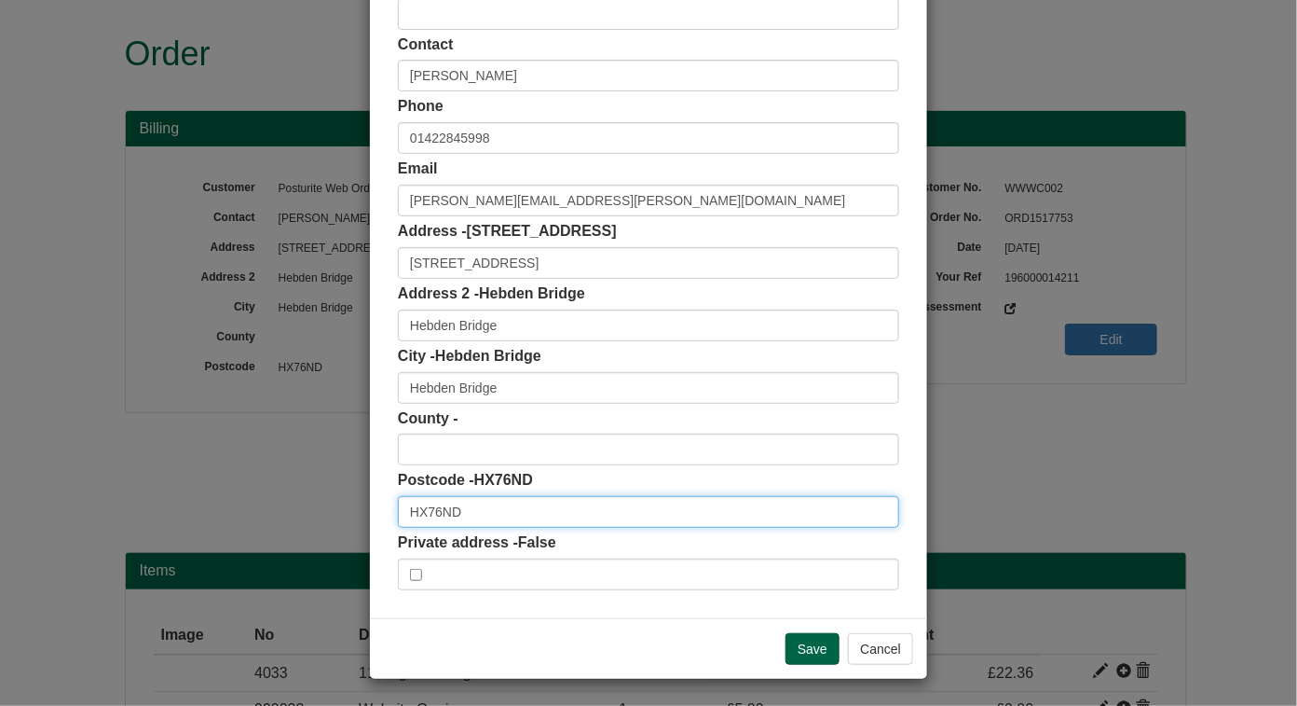
click at [427, 514] on input "HX76ND" at bounding box center [648, 512] width 501 height 32
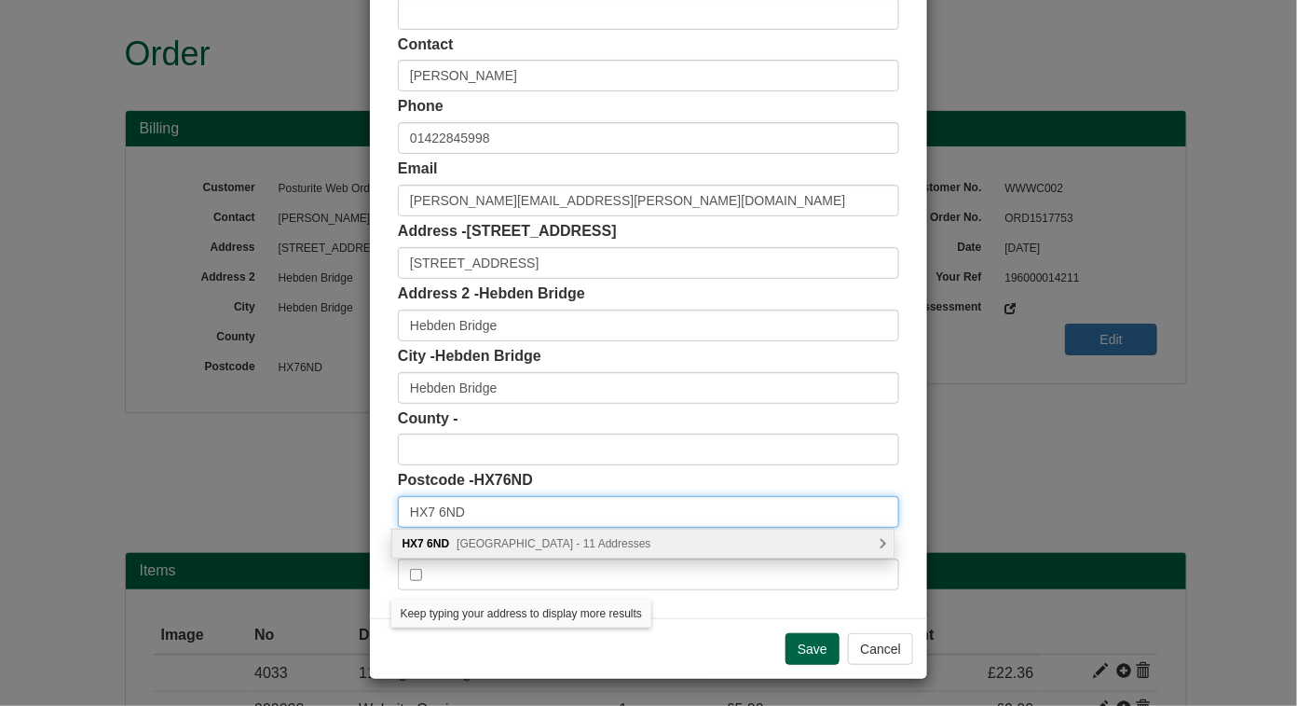
type input "HX7 6ND"
click at [597, 540] on span "Savile Road, Hebden Bridge - 11 Addresses" at bounding box center [554, 543] width 194 height 13
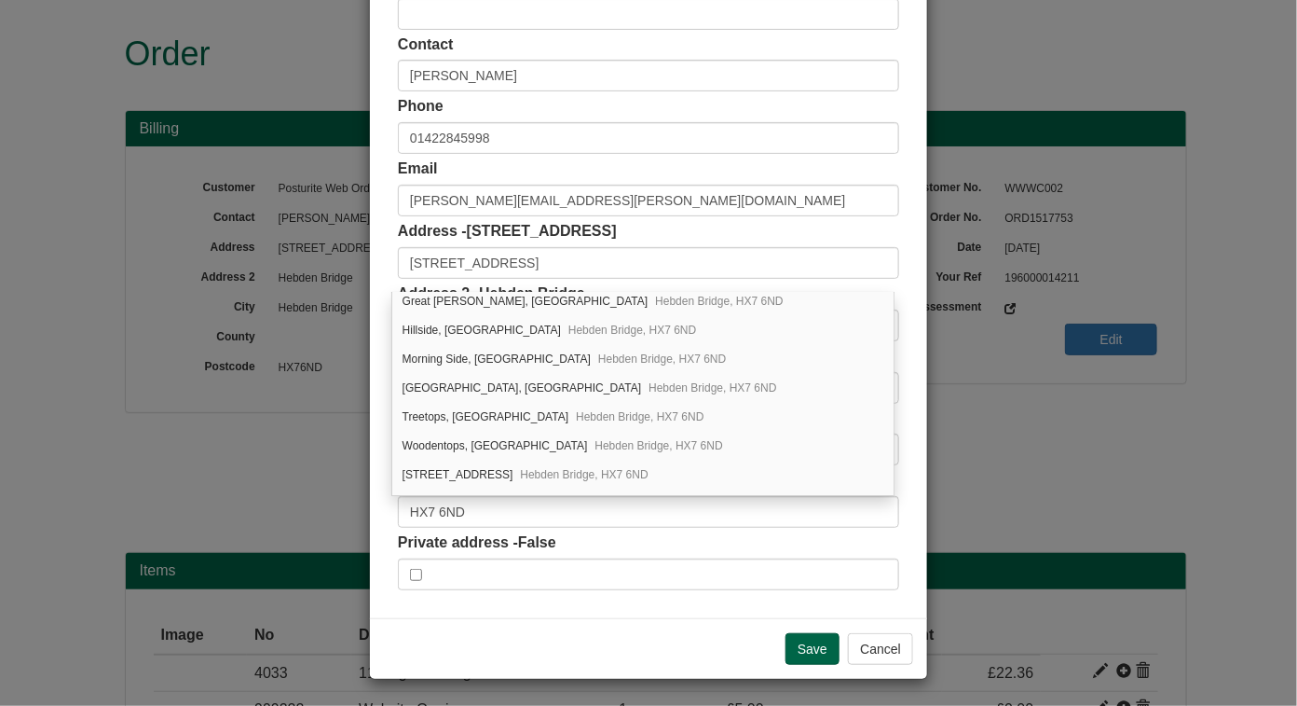
scroll to position [111, 0]
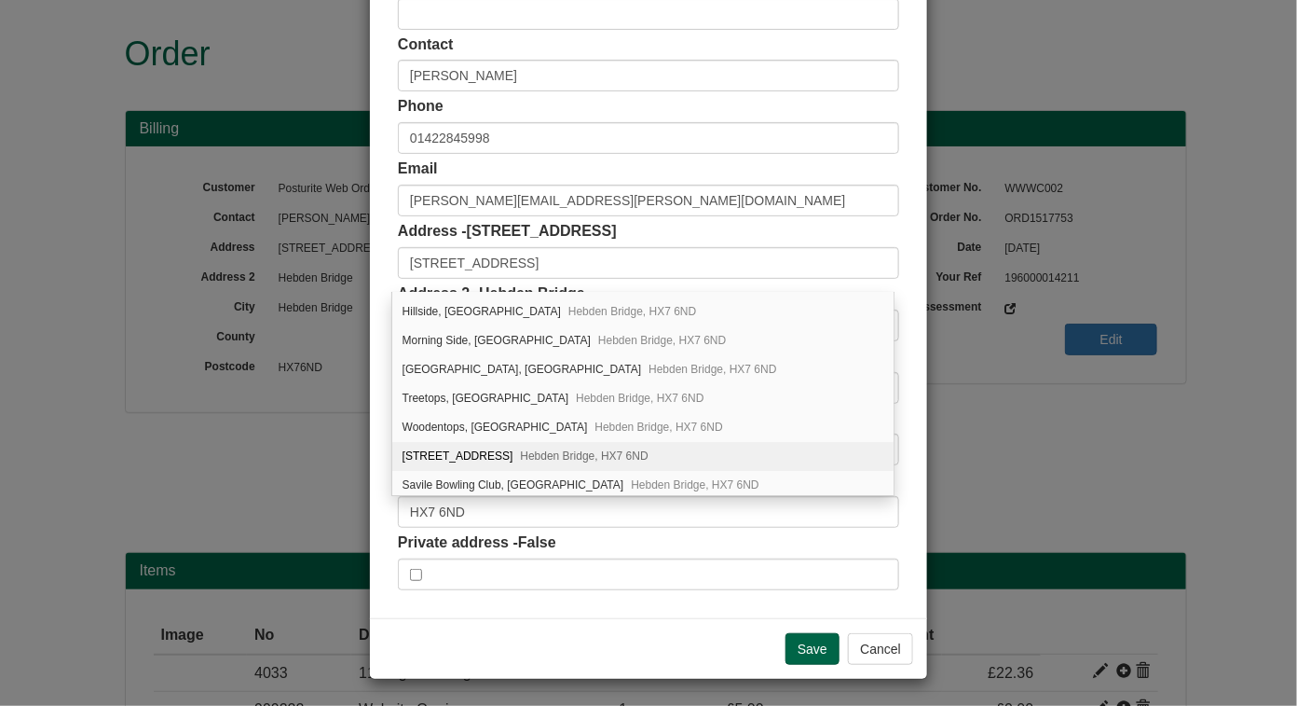
click at [572, 455] on span "Hebden Bridge, HX7 6ND" at bounding box center [584, 455] width 128 height 13
type input "[GEOGRAPHIC_DATA]"
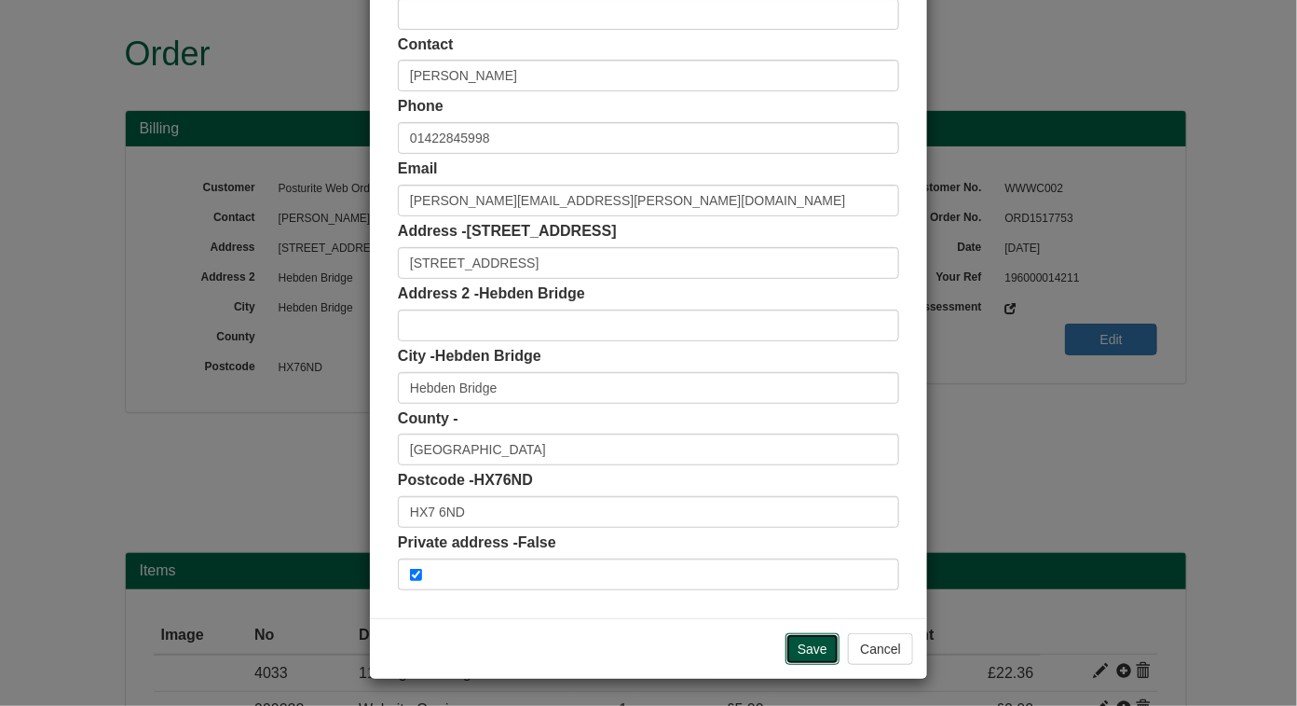
click at [804, 653] on input "Save" at bounding box center [813, 649] width 54 height 32
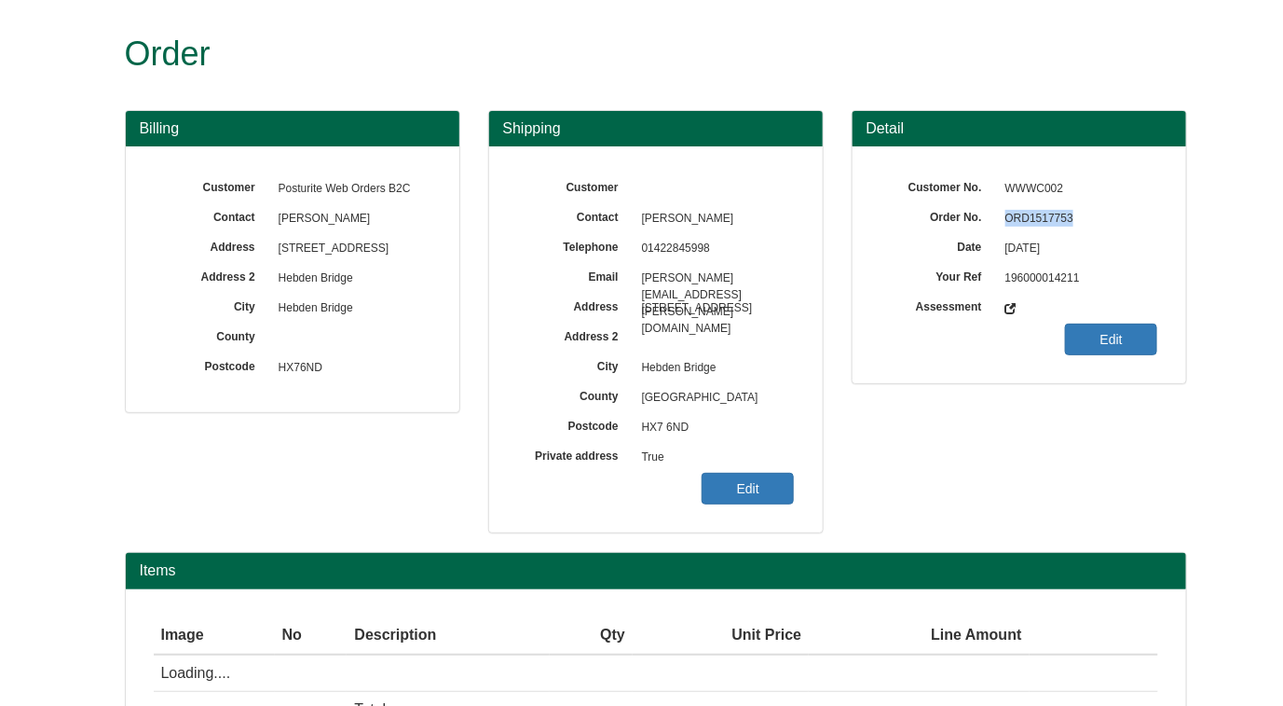
drag, startPoint x: 1007, startPoint y: 217, endPoint x: 1073, endPoint y: 215, distance: 66.2
click at [1073, 215] on span "ORD1517753" at bounding box center [1077, 219] width 162 height 30
copy span "ORD1517753"
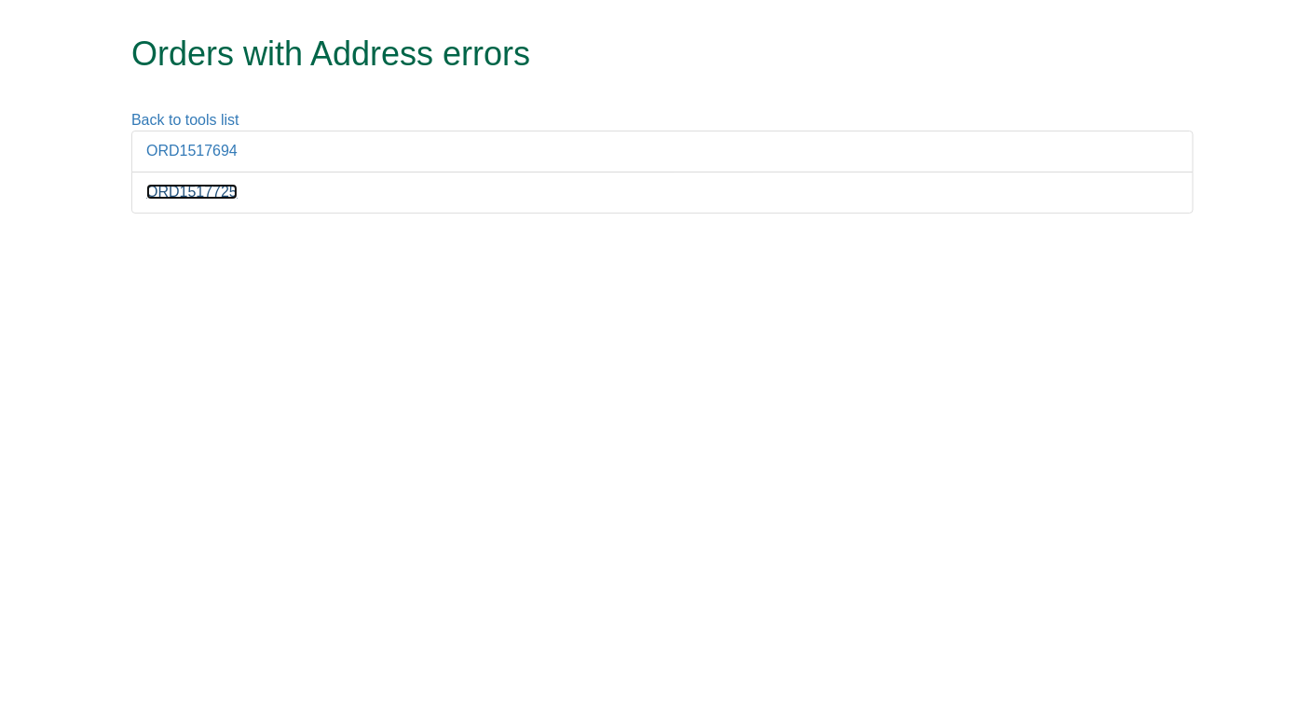
click at [173, 190] on link "ORD1517725" at bounding box center [191, 192] width 91 height 16
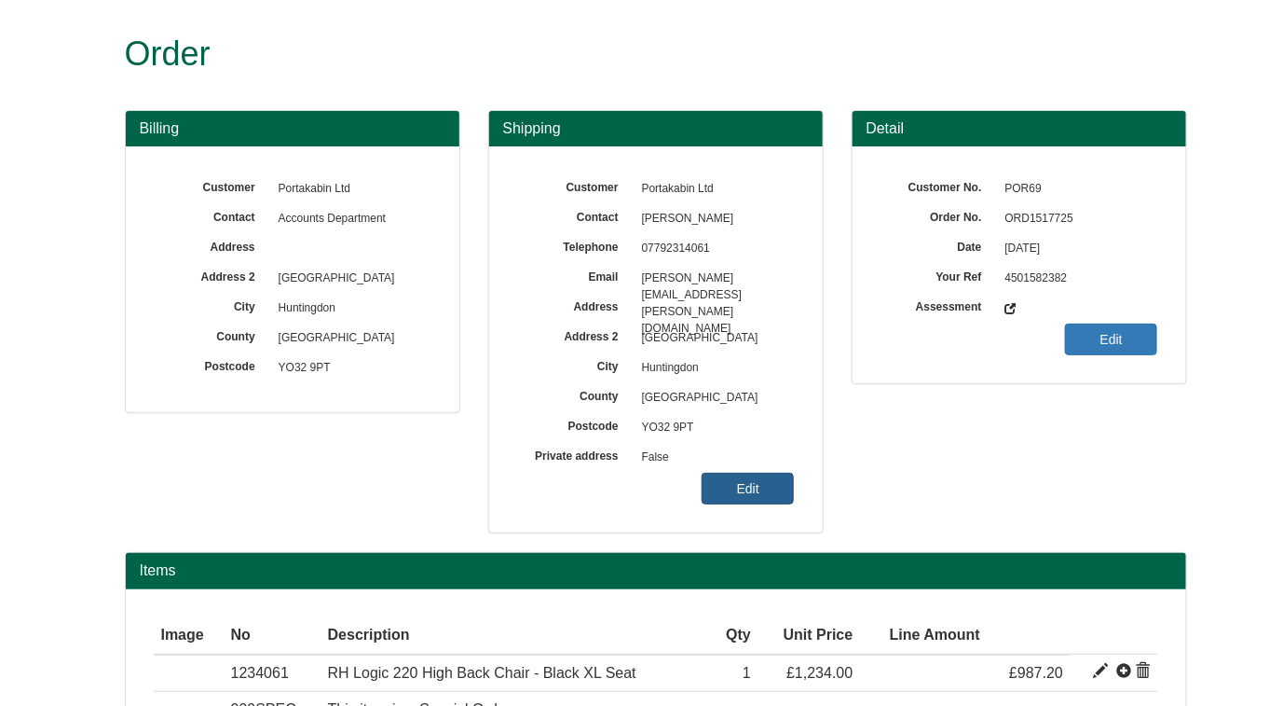
click at [761, 490] on link "Edit" at bounding box center [748, 489] width 92 height 32
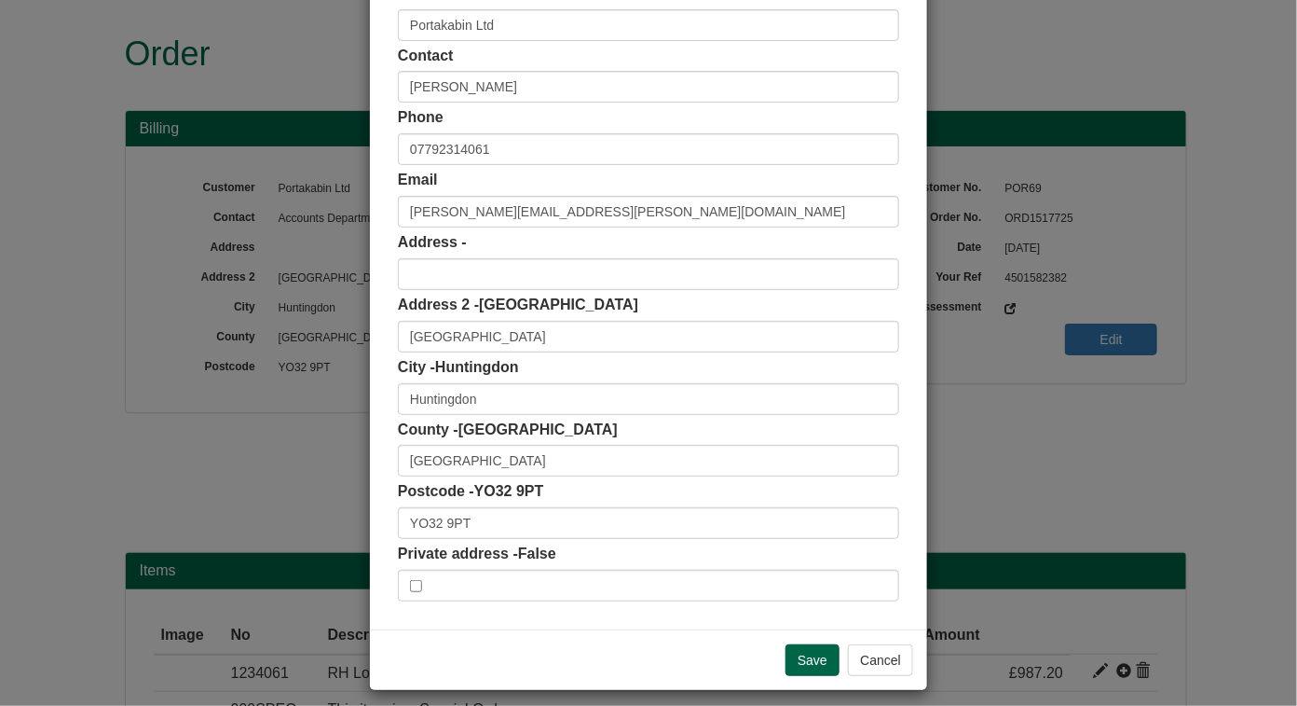
scroll to position [138, 0]
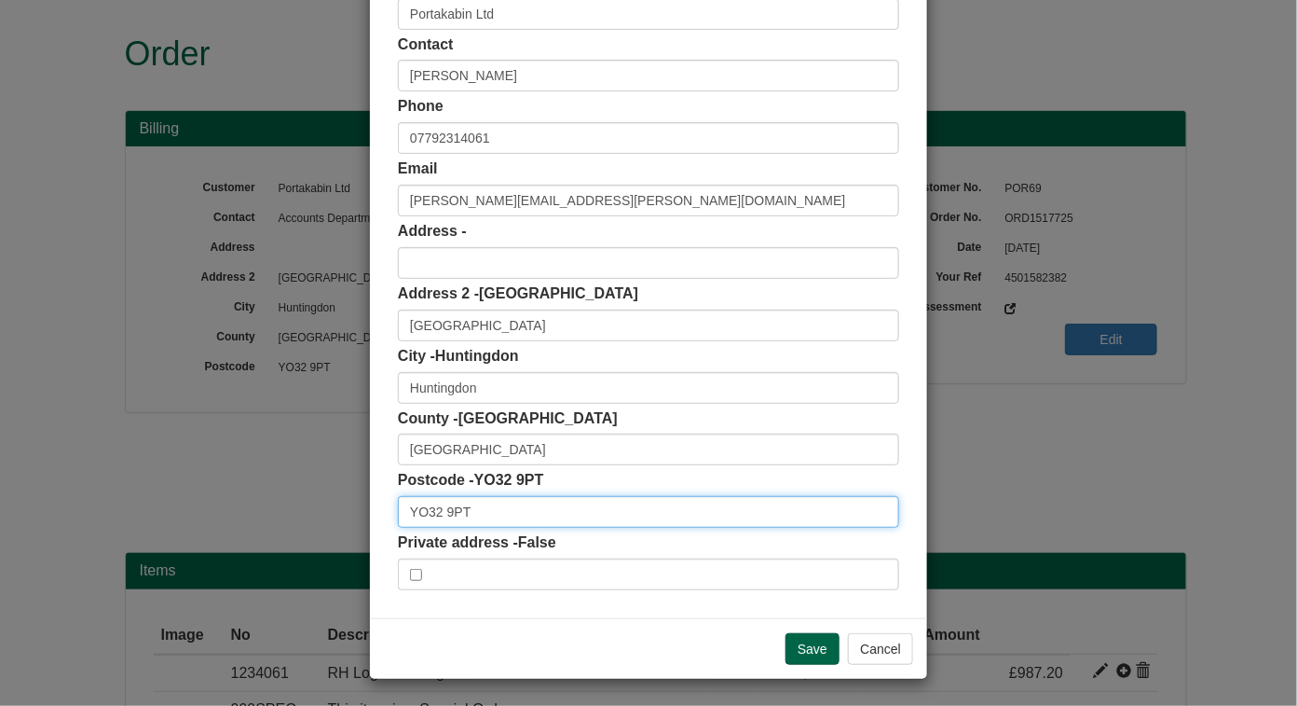
drag, startPoint x: 403, startPoint y: 507, endPoint x: 500, endPoint y: 504, distance: 97.0
click at [500, 504] on input "YO32 9PT" at bounding box center [648, 512] width 501 height 32
paste input "YO32 9PT"
type input "YO32 9PT"
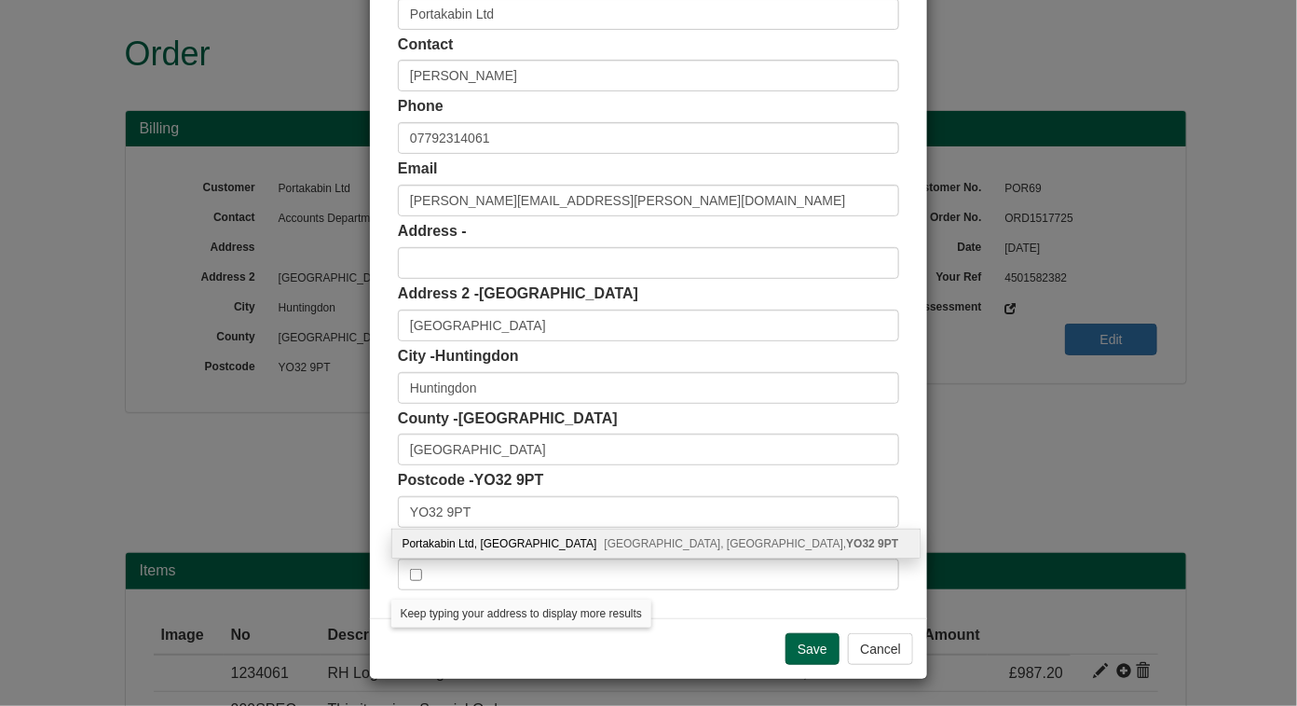
click at [528, 537] on div "Portakabin Ltd, New Lane Huntington, York, YO32 9PT" at bounding box center [656, 543] width 528 height 28
type input "Portakabin Ltd"
type input "New Lane, Huntington"
type input "York"
type input "North Yorkshire"
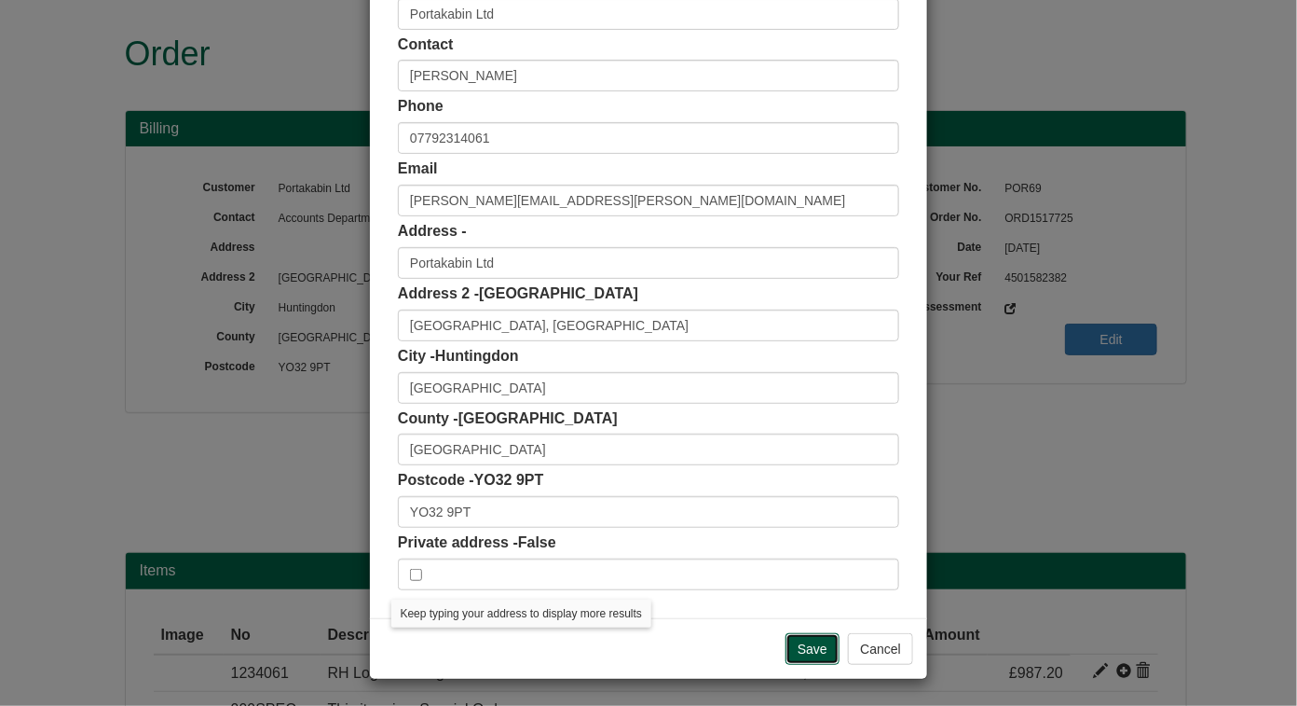
click at [802, 642] on input "Save" at bounding box center [813, 649] width 54 height 32
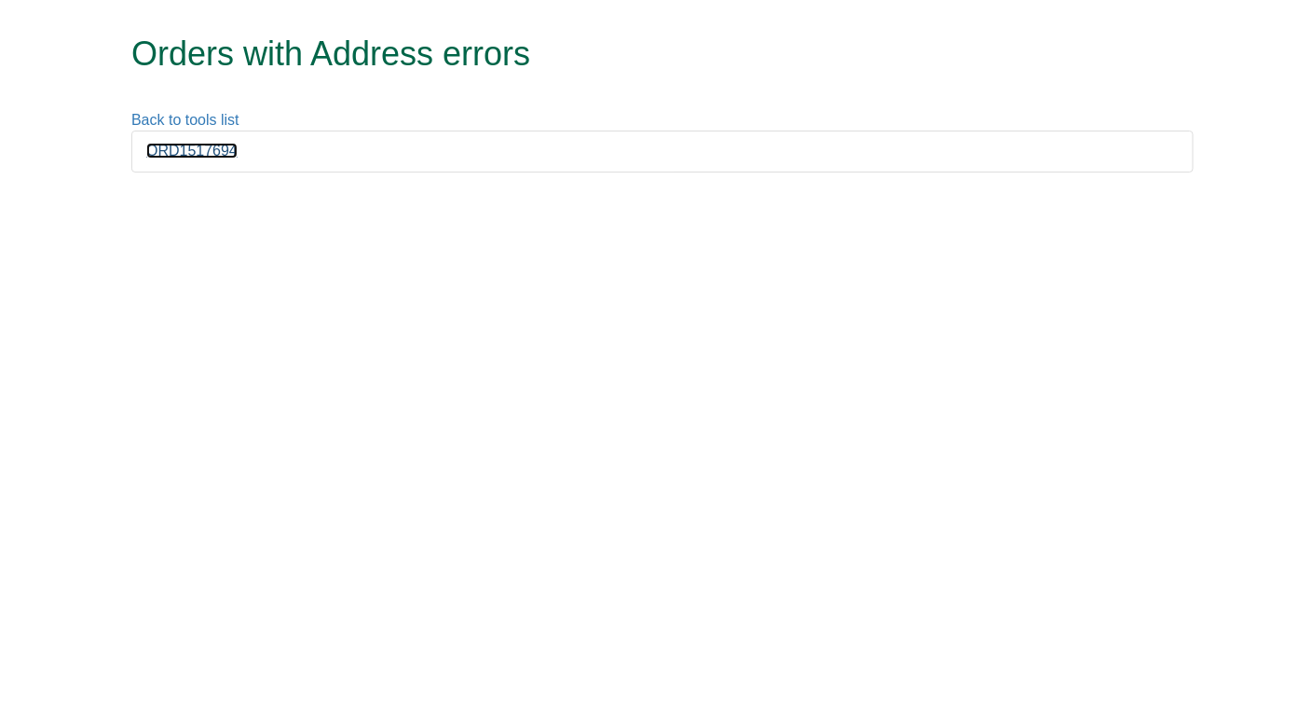
click at [190, 158] on link "ORD1517694" at bounding box center [191, 151] width 91 height 16
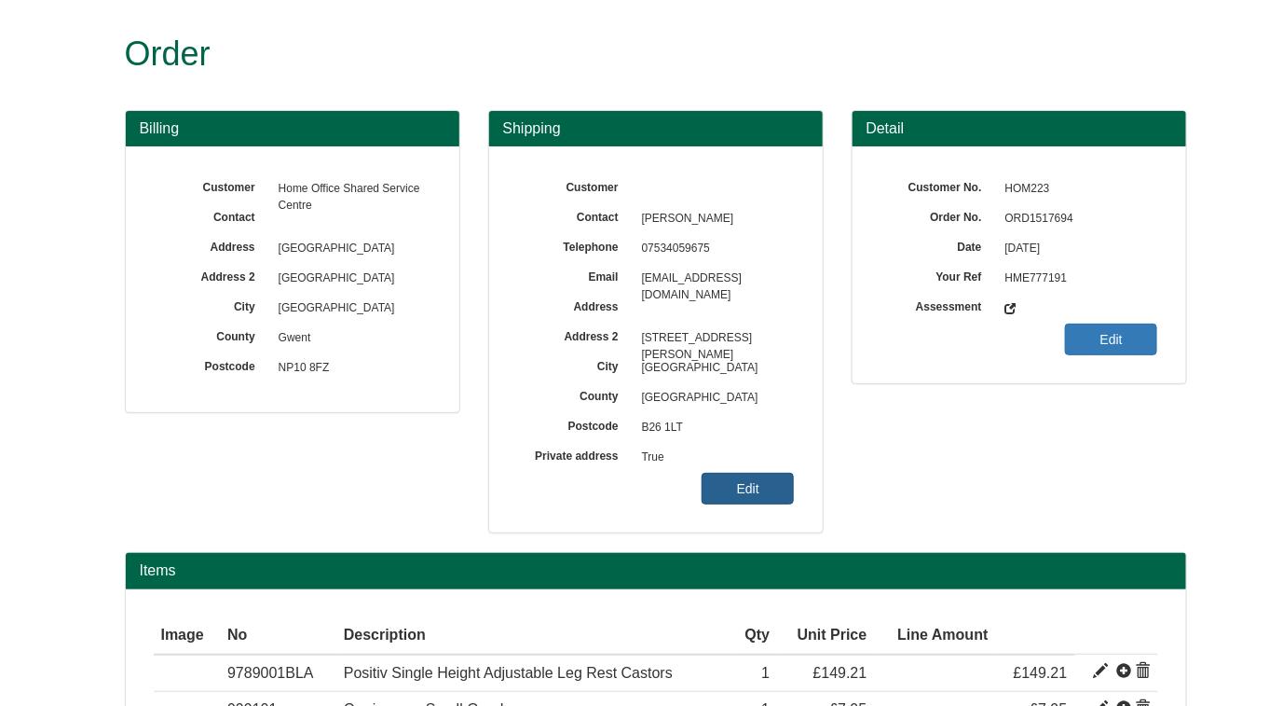
click at [771, 481] on link "Edit" at bounding box center [748, 489] width 92 height 32
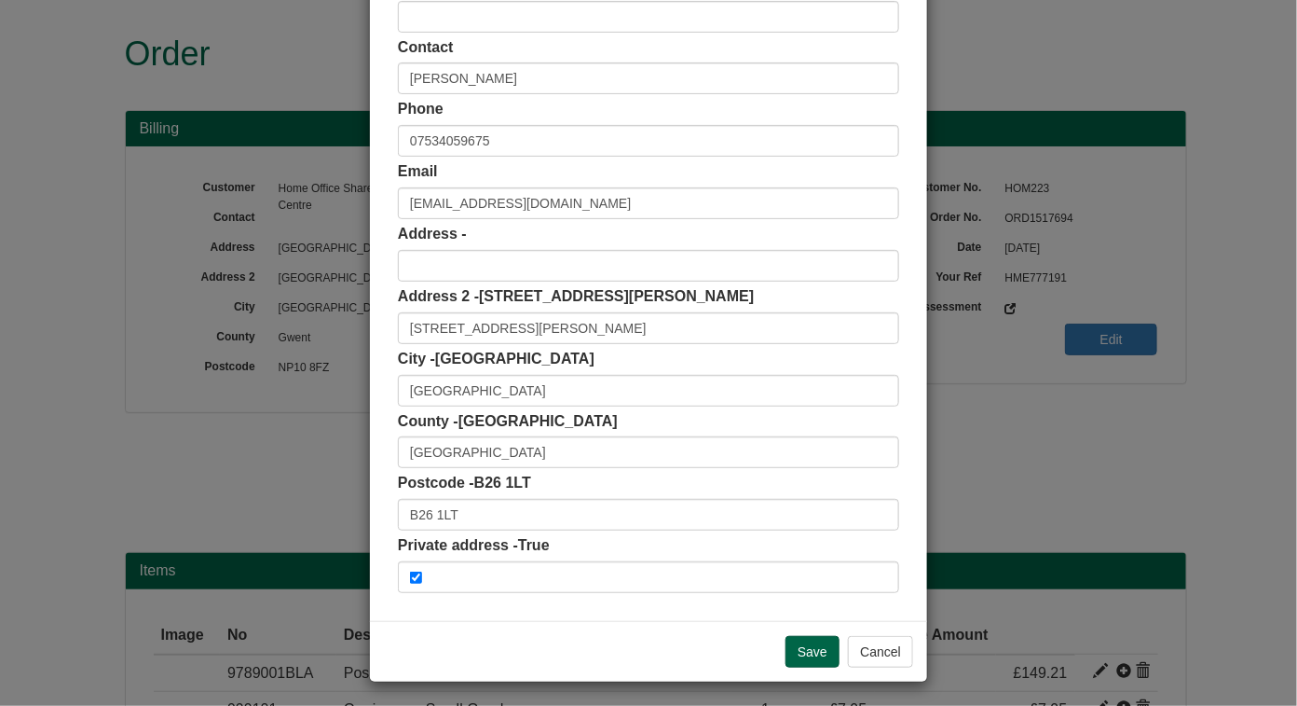
scroll to position [138, 0]
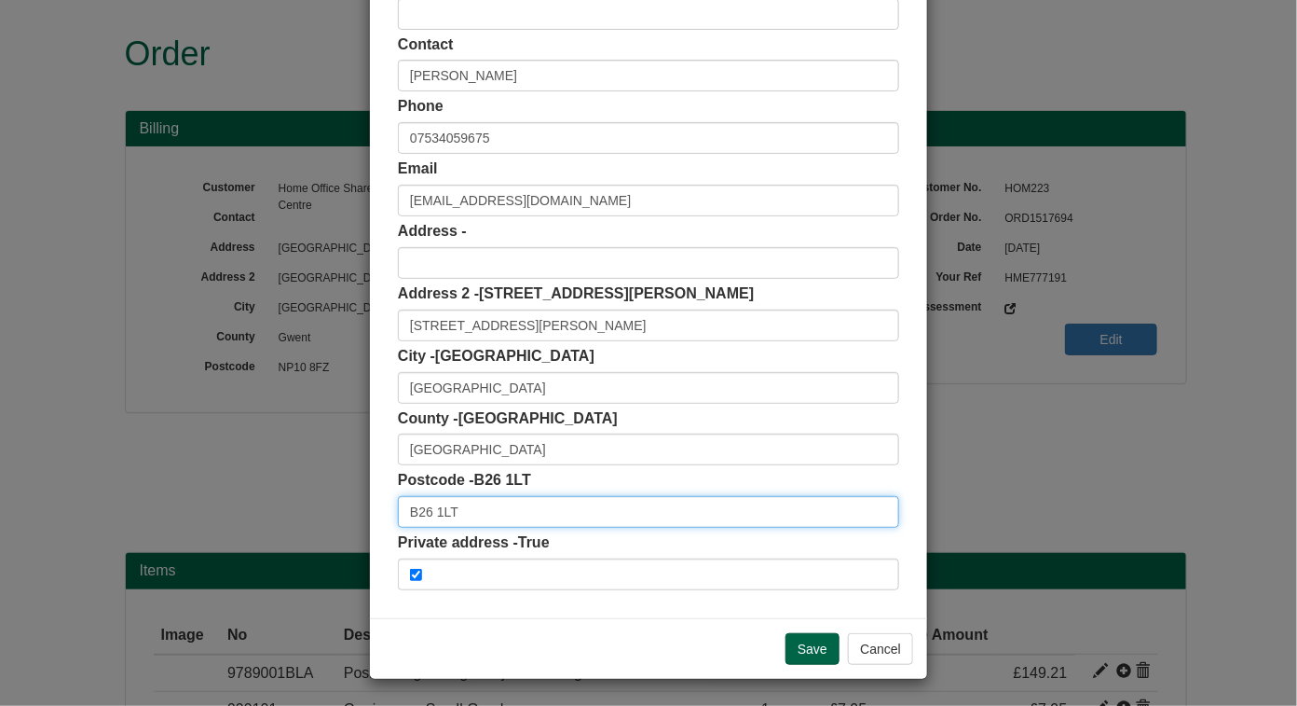
drag, startPoint x: 486, startPoint y: 514, endPoint x: 394, endPoint y: 509, distance: 91.5
click at [398, 509] on input "B26 1LT" at bounding box center [648, 512] width 501 height 32
paste input "B26 1LT"
type input "B26 1LT"
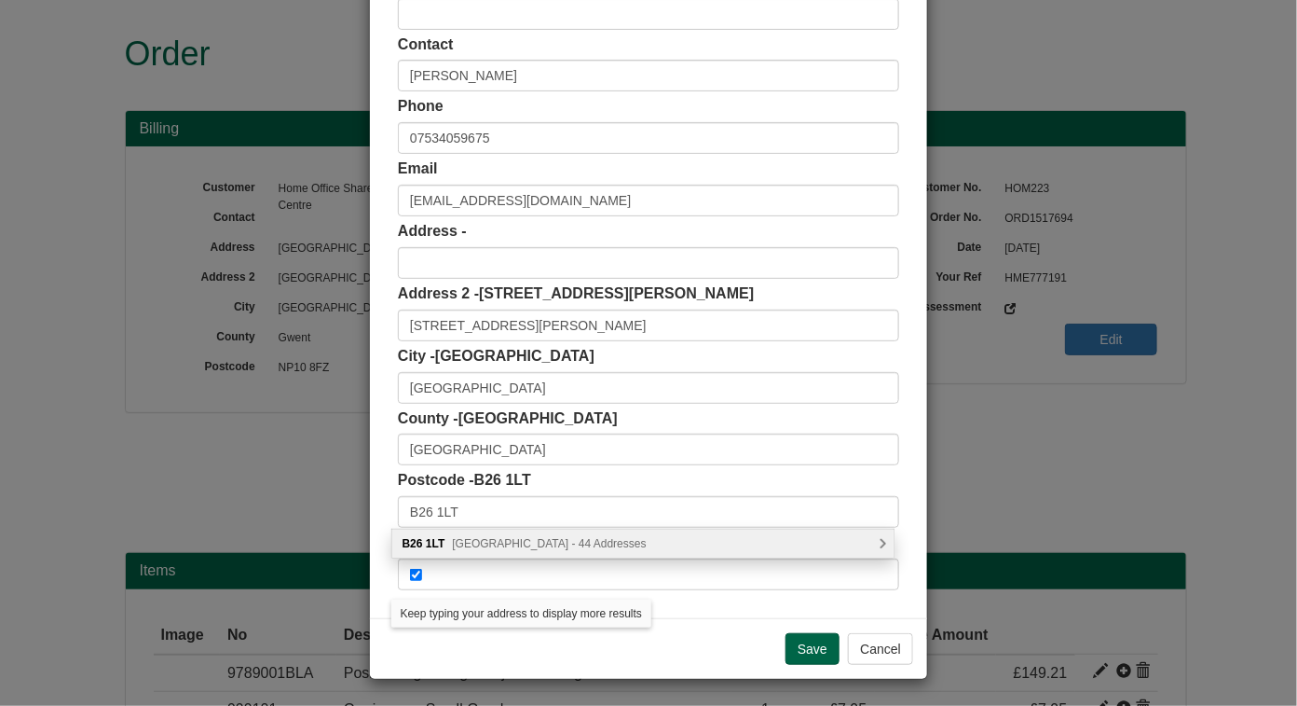
click at [528, 537] on span "Wensley Road, Birmingham - 44 Addresses" at bounding box center [549, 543] width 194 height 13
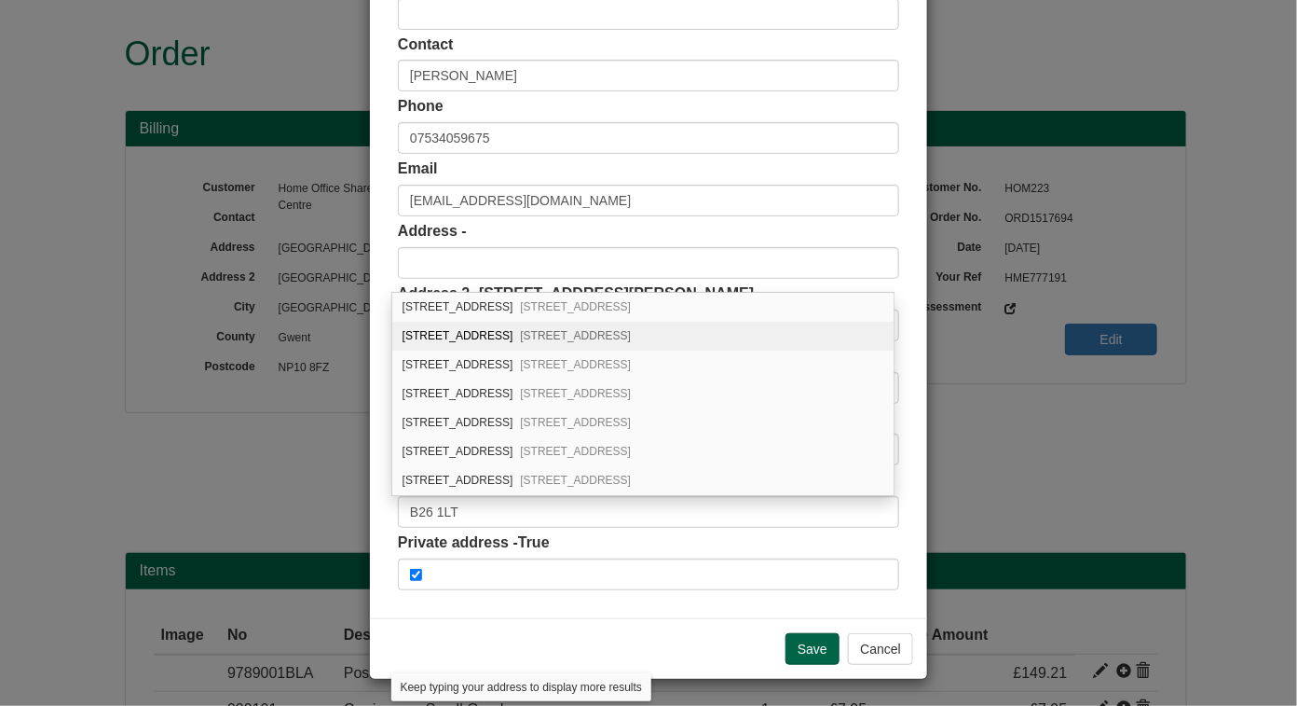
click at [885, 334] on div "20 Wensley Road Birmingham, B26 1LT 22 Wensley Road Birmingham, B26 1LT 24 Wens…" at bounding box center [642, 394] width 501 height 203
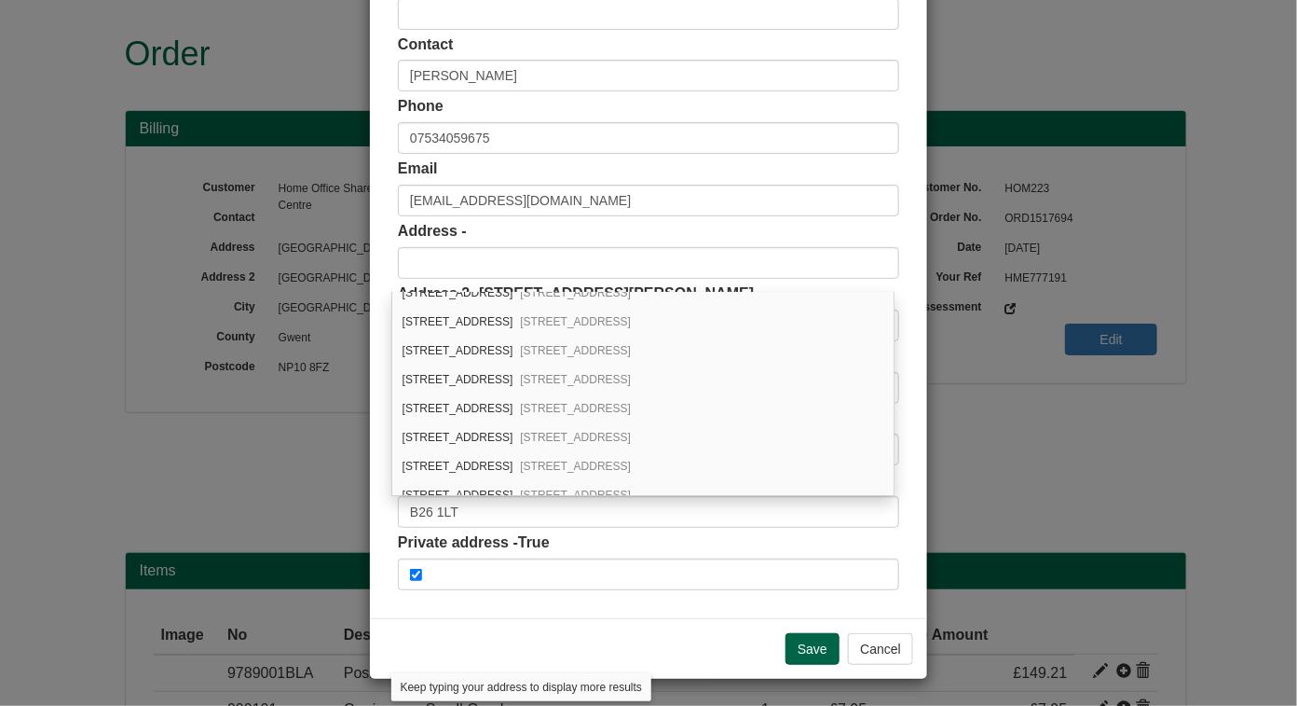
scroll to position [637, 0]
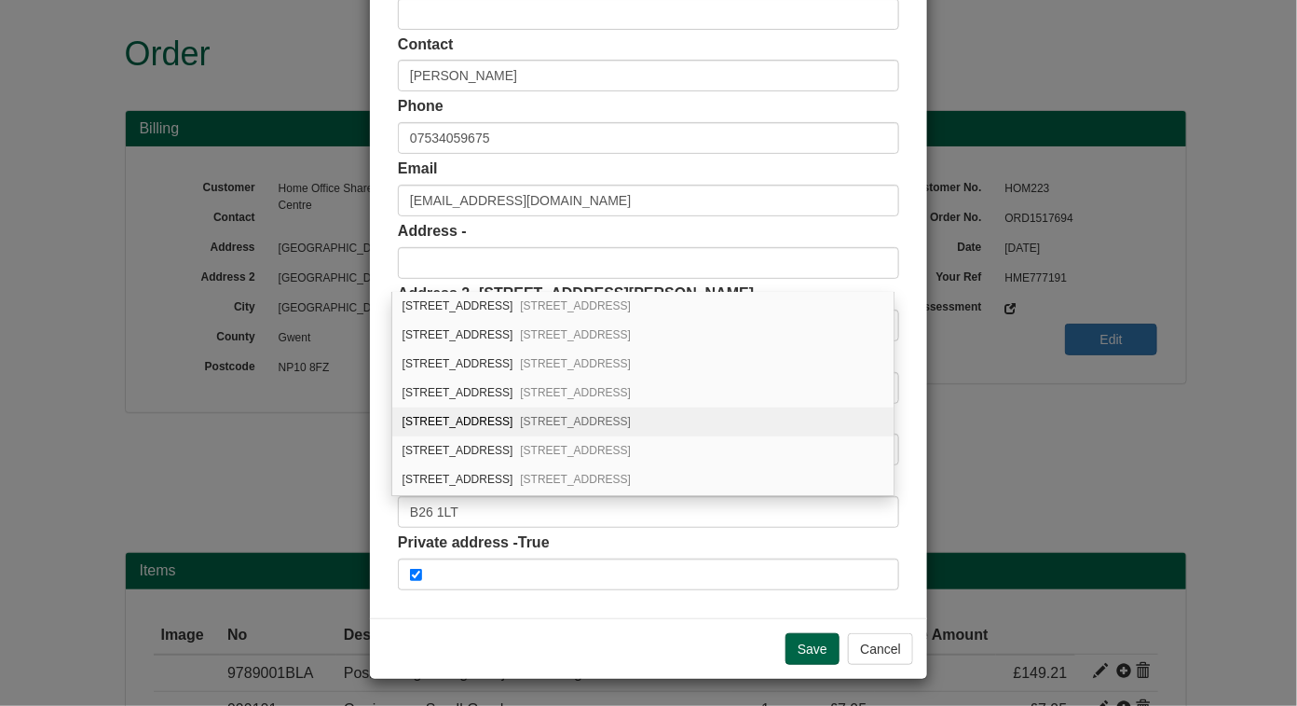
click at [542, 415] on span "Birmingham, B26 1LT" at bounding box center [575, 421] width 111 height 13
type input "70 Wensley Road"
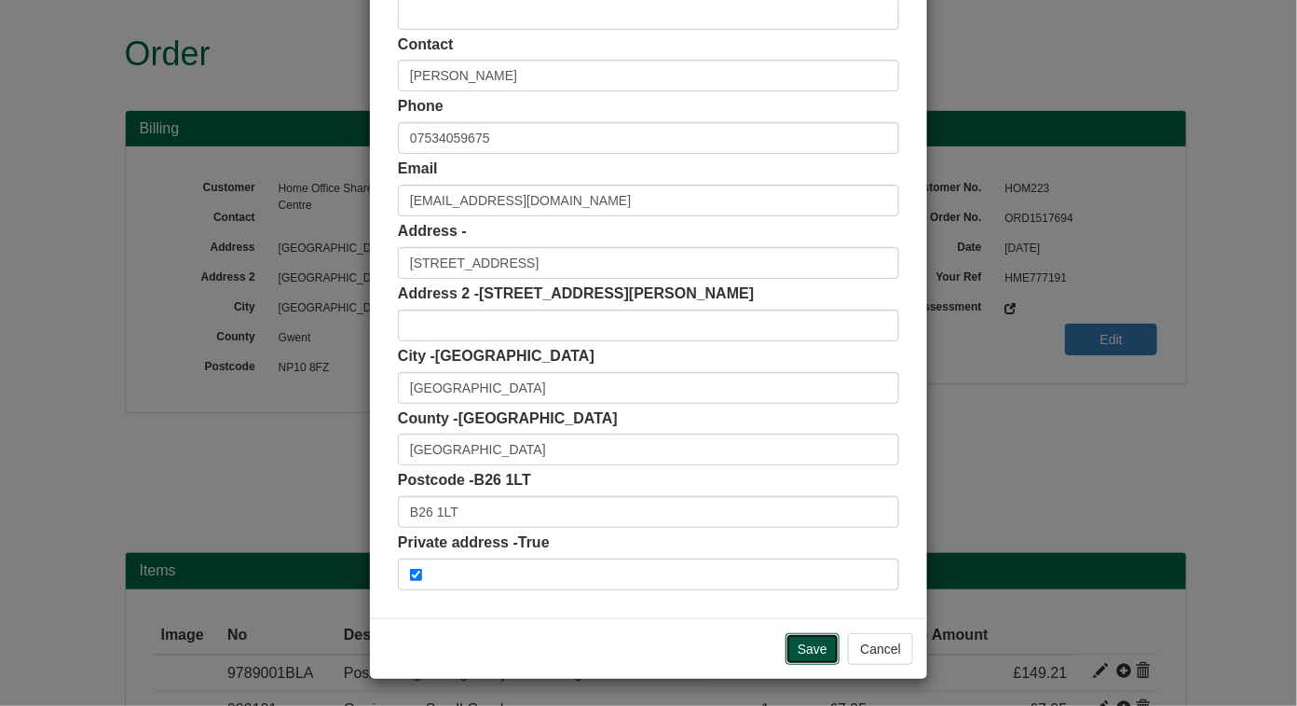
click at [812, 654] on input "Save" at bounding box center [813, 649] width 54 height 32
